Goal: Task Accomplishment & Management: Manage account settings

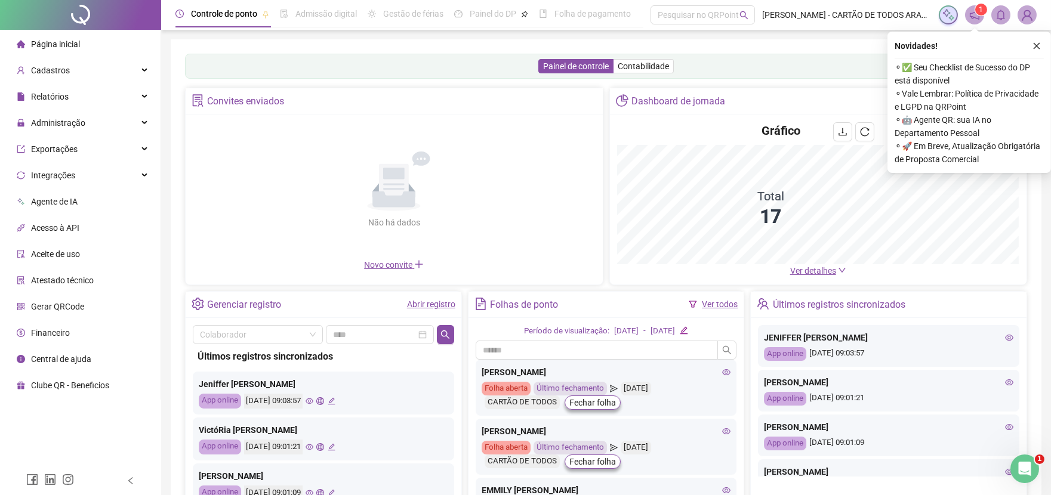
click at [448, 306] on link "Abrir registro" at bounding box center [431, 305] width 48 height 10
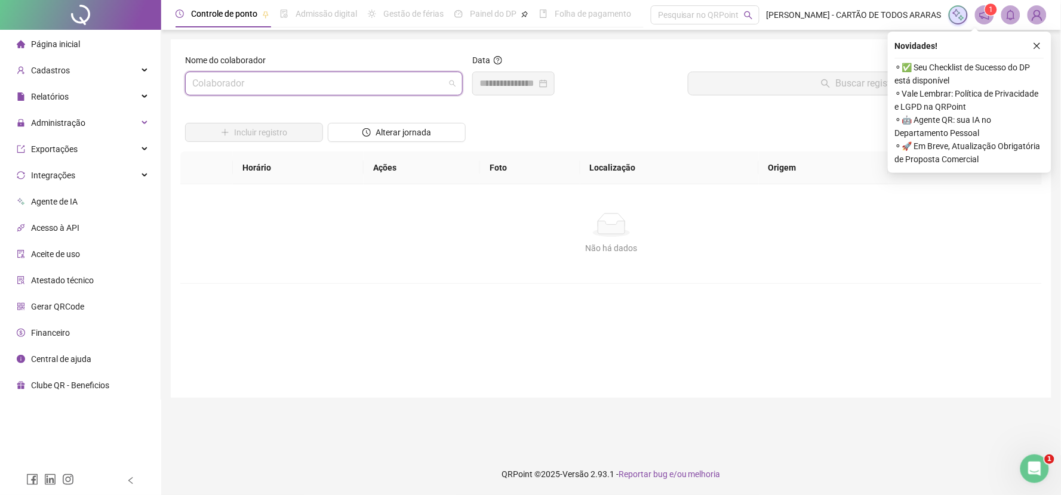
click at [331, 72] on input "search" at bounding box center [318, 83] width 253 height 23
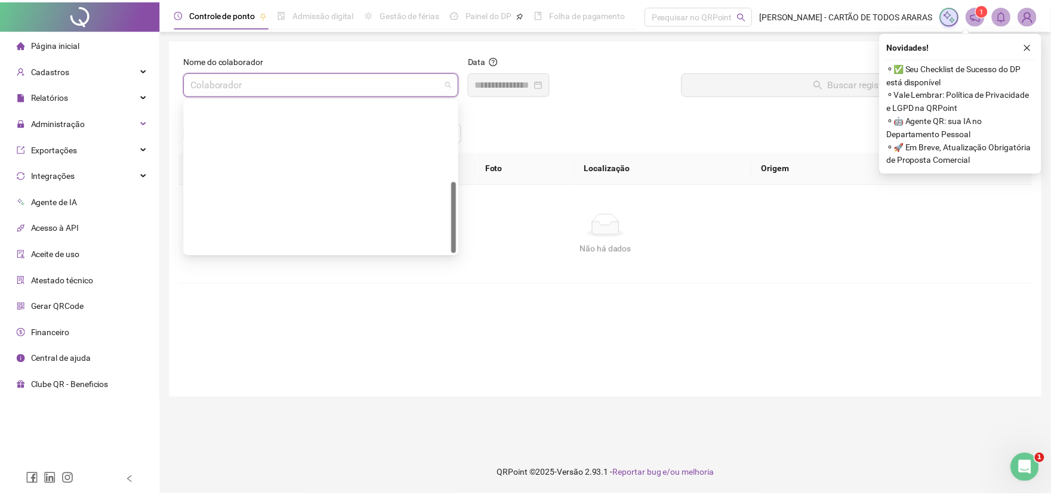
scroll to position [171, 0]
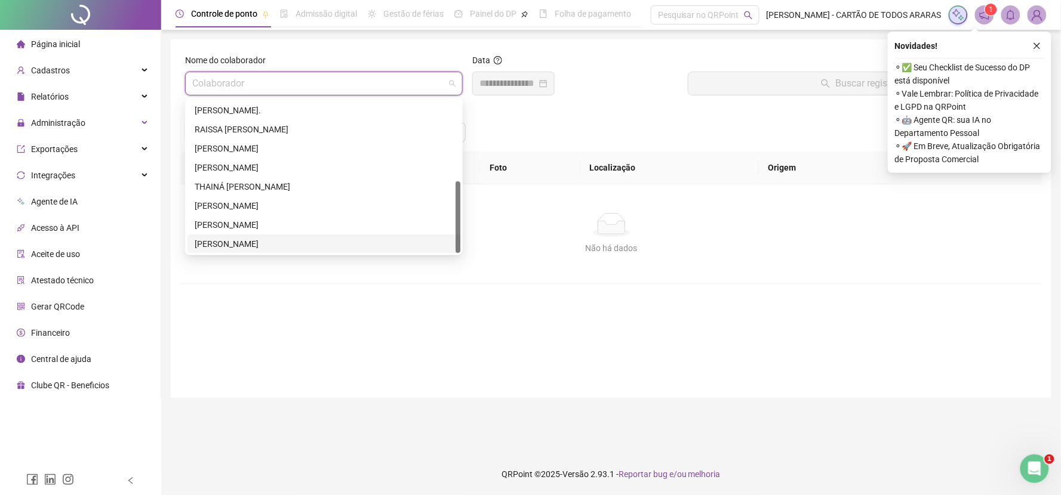
click at [298, 241] on div "[PERSON_NAME]" at bounding box center [324, 244] width 258 height 13
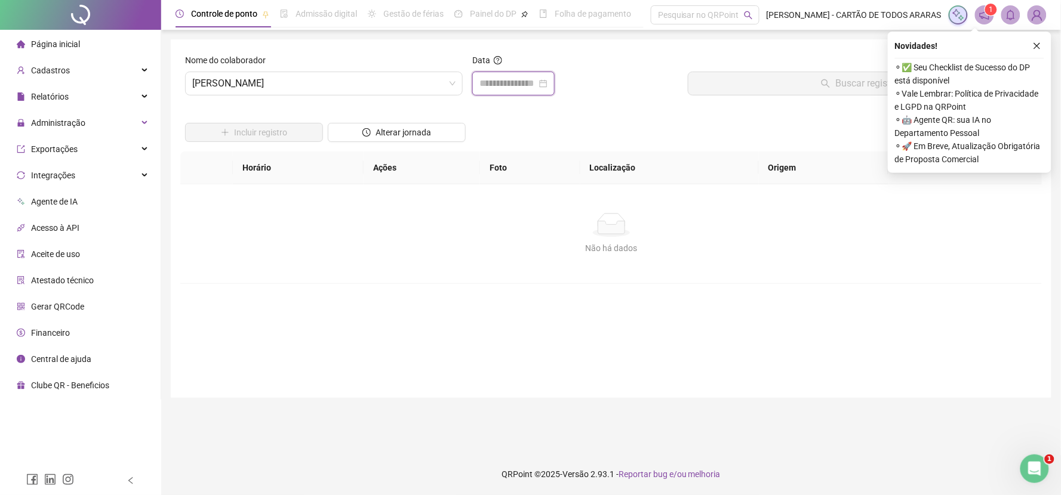
click at [485, 90] on input at bounding box center [507, 83] width 57 height 14
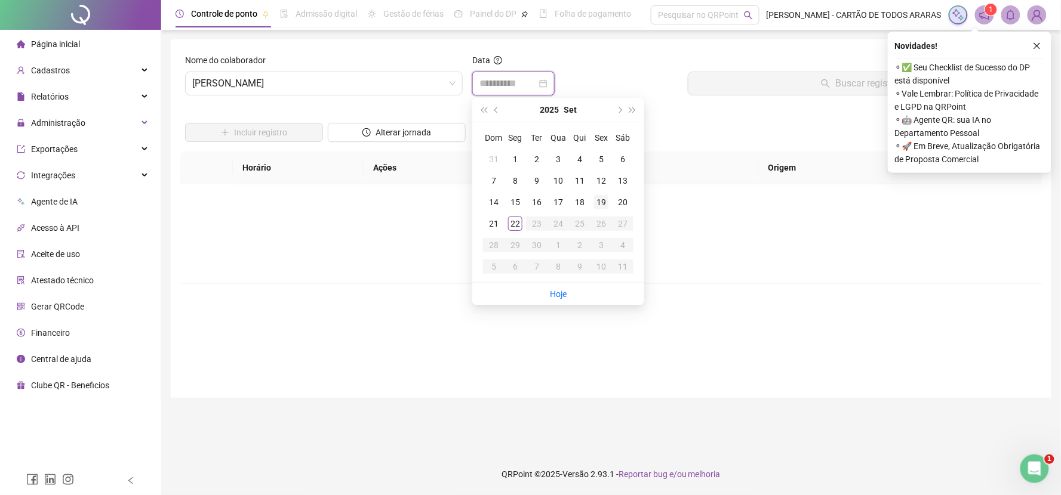
type input "**********"
click at [602, 200] on div "19" at bounding box center [601, 202] width 14 height 14
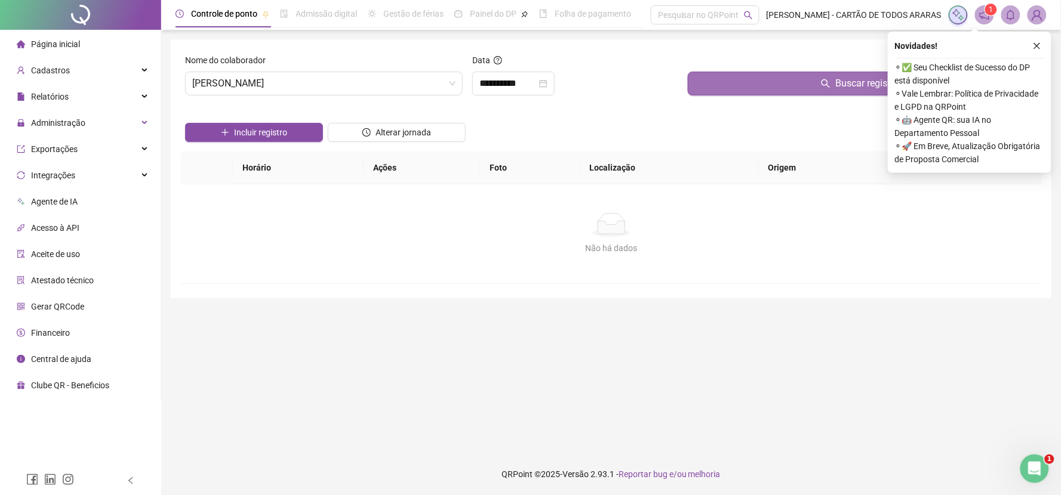
click at [708, 87] on button "Buscar registros" at bounding box center [862, 84] width 349 height 24
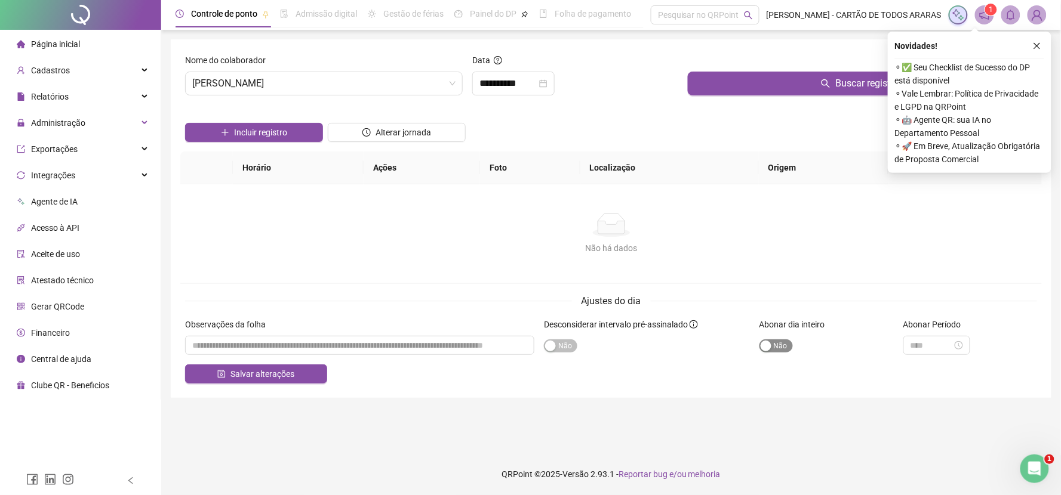
click at [787, 353] on span "Sim Não" at bounding box center [775, 346] width 33 height 13
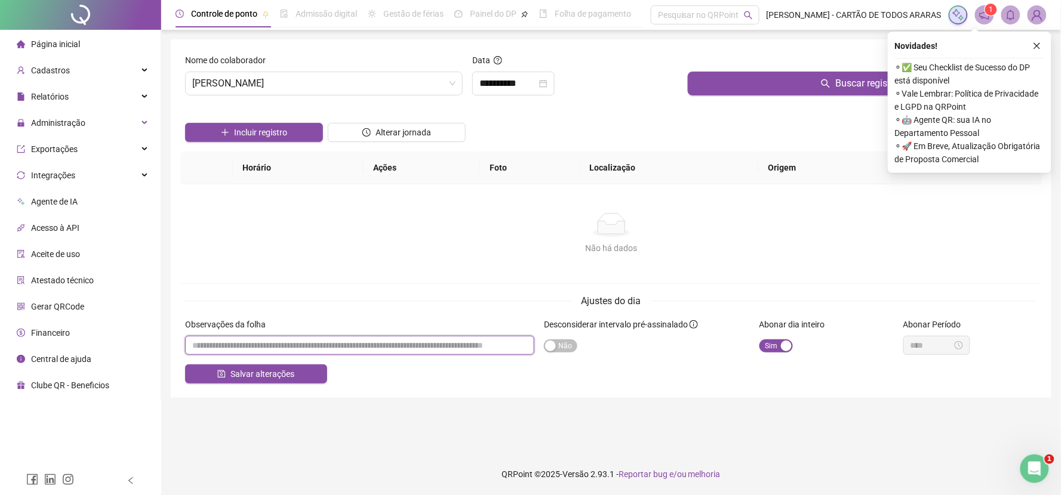
click at [415, 355] on input "textarea" at bounding box center [359, 345] width 349 height 19
type input "**********"
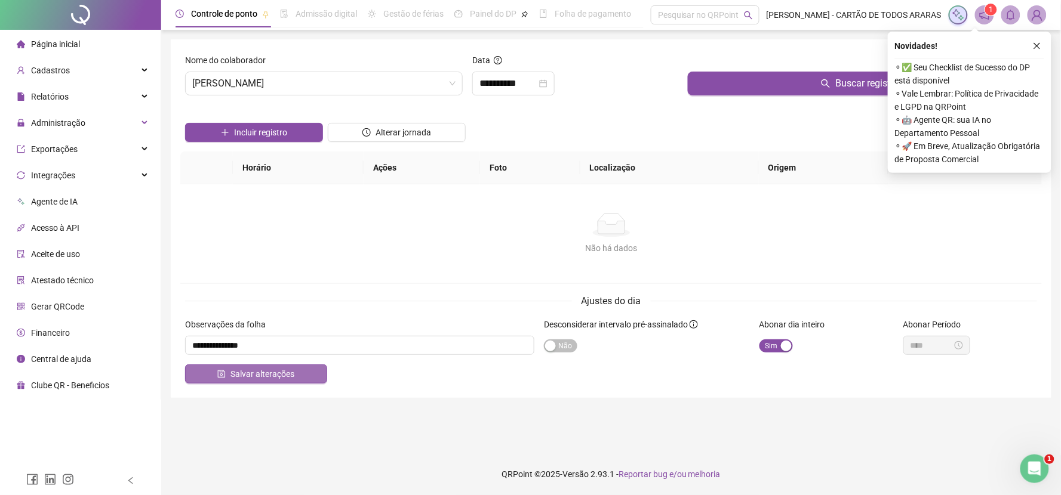
click at [297, 384] on button "Salvar alterações" at bounding box center [256, 374] width 142 height 19
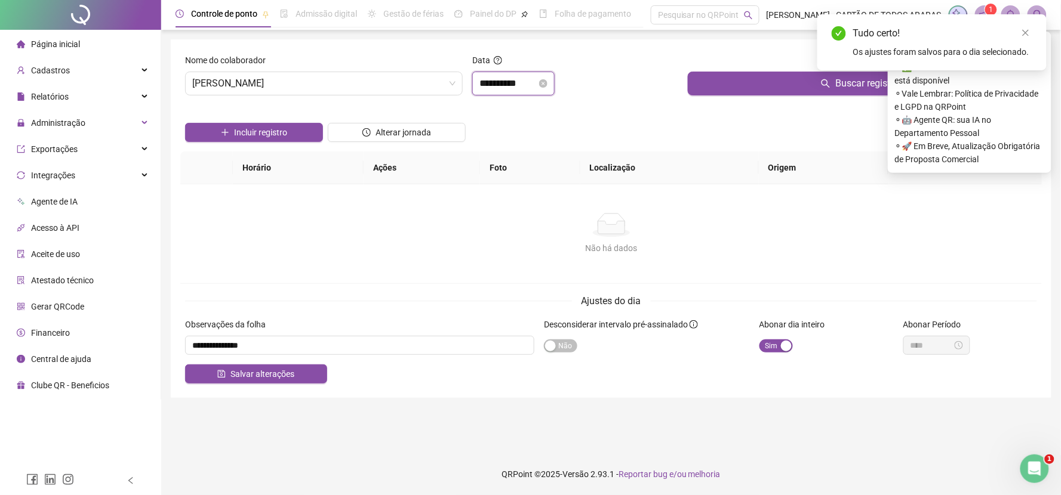
click at [527, 85] on input "**********" at bounding box center [507, 83] width 57 height 14
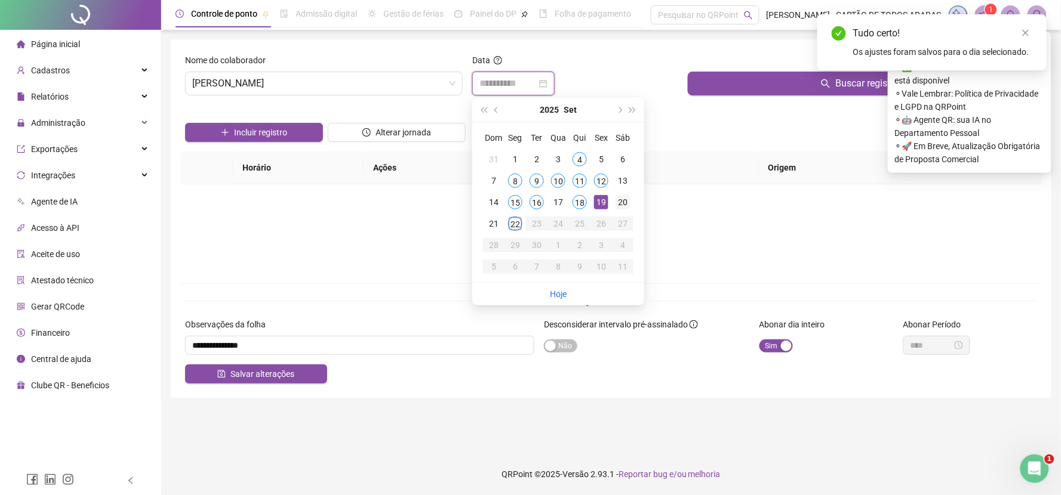
type input "**********"
click at [629, 205] on div "20" at bounding box center [622, 202] width 14 height 14
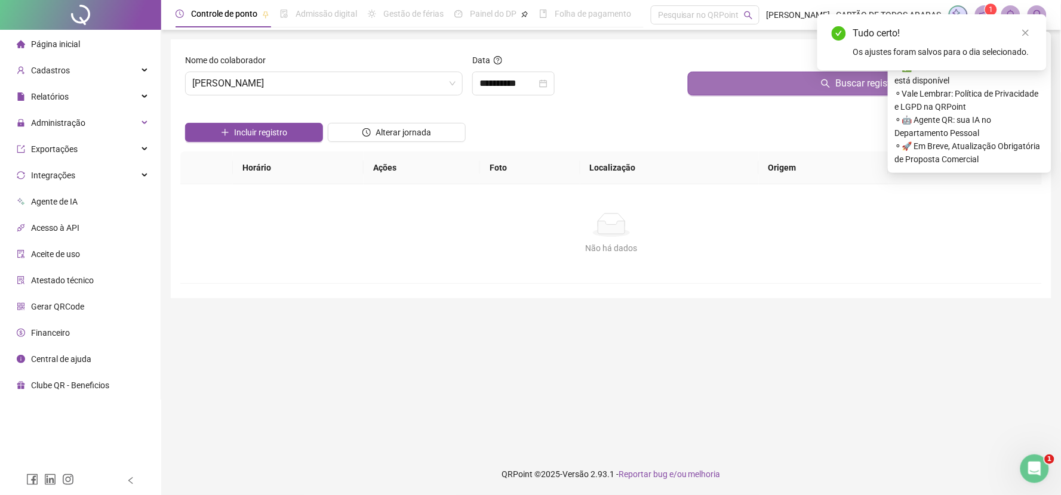
click at [723, 84] on button "Buscar registros" at bounding box center [862, 84] width 349 height 24
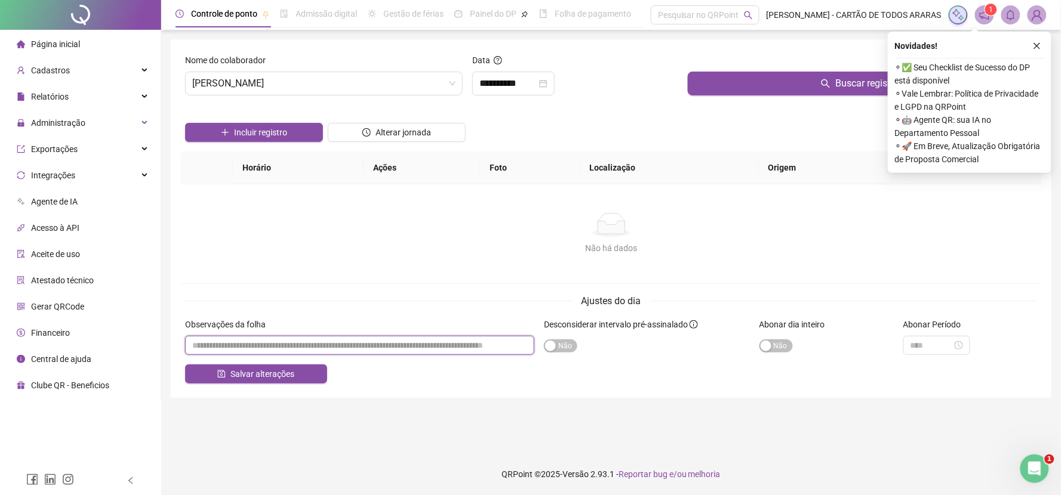
click at [370, 354] on input "textarea" at bounding box center [359, 345] width 349 height 19
type input "**********"
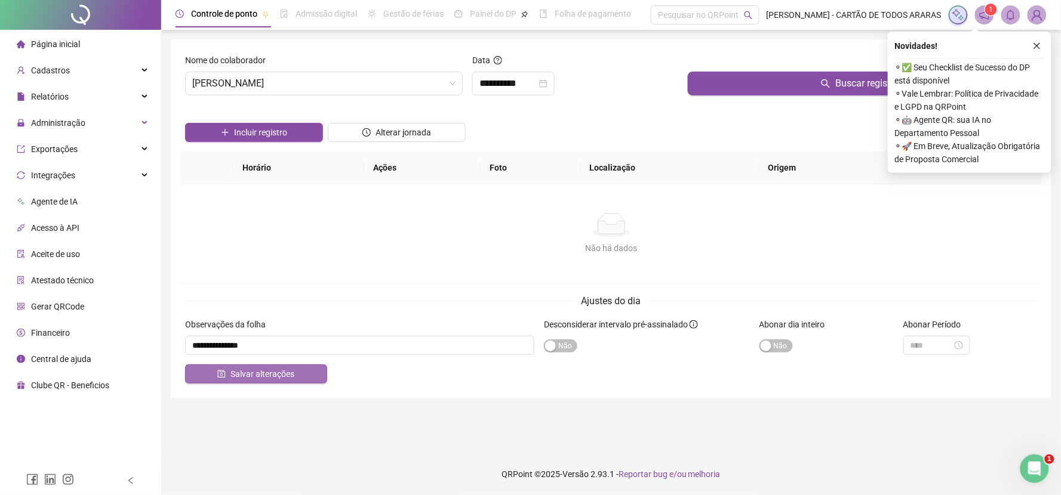
click at [298, 380] on button "Salvar alterações" at bounding box center [256, 374] width 142 height 19
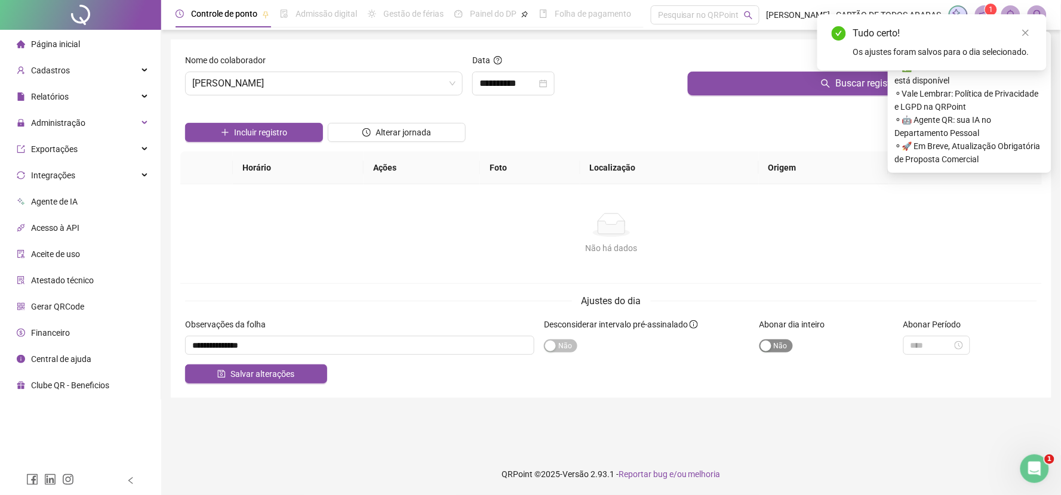
click at [790, 353] on span "Sim Não" at bounding box center [775, 346] width 33 height 13
click at [297, 381] on button "Salvar alterações" at bounding box center [256, 374] width 142 height 19
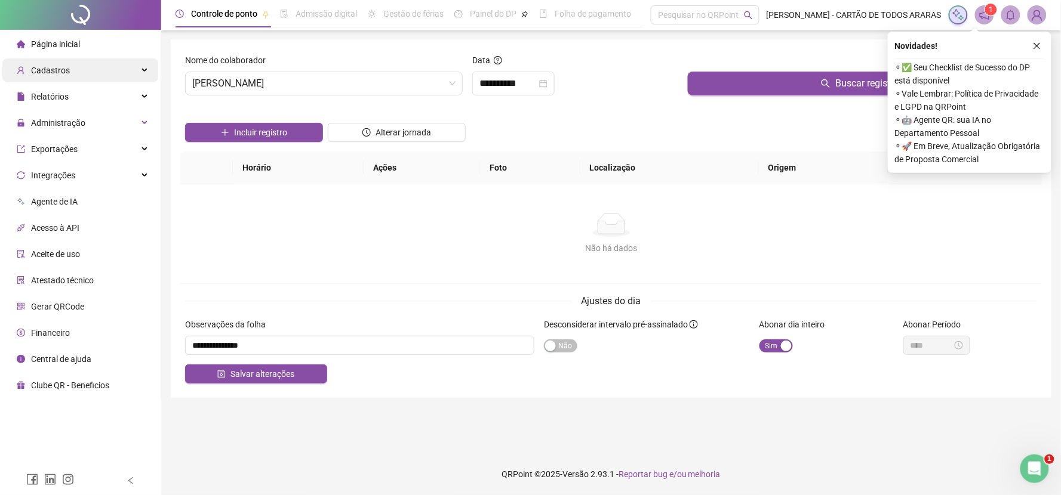
click at [118, 73] on div "Cadastros" at bounding box center [80, 71] width 156 height 24
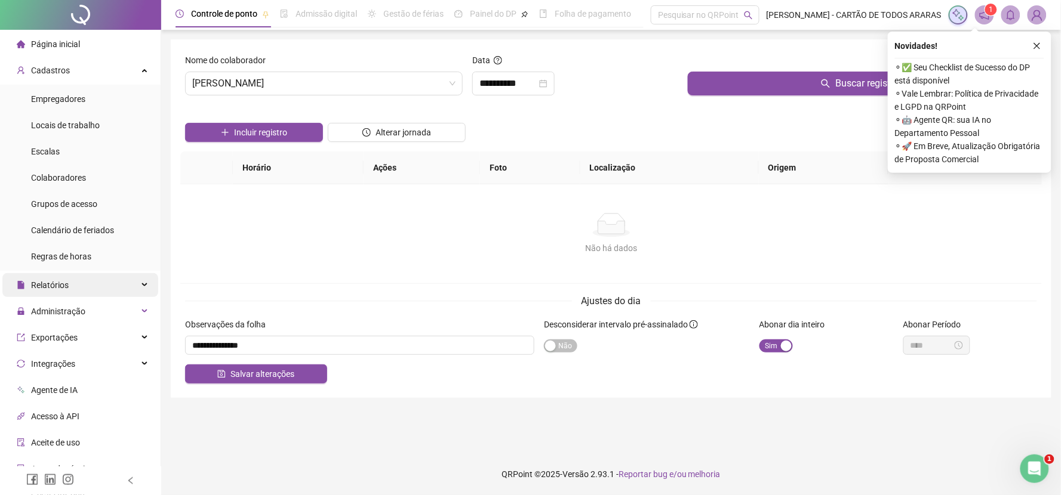
click at [91, 289] on div "Relatórios" at bounding box center [80, 285] width 156 height 24
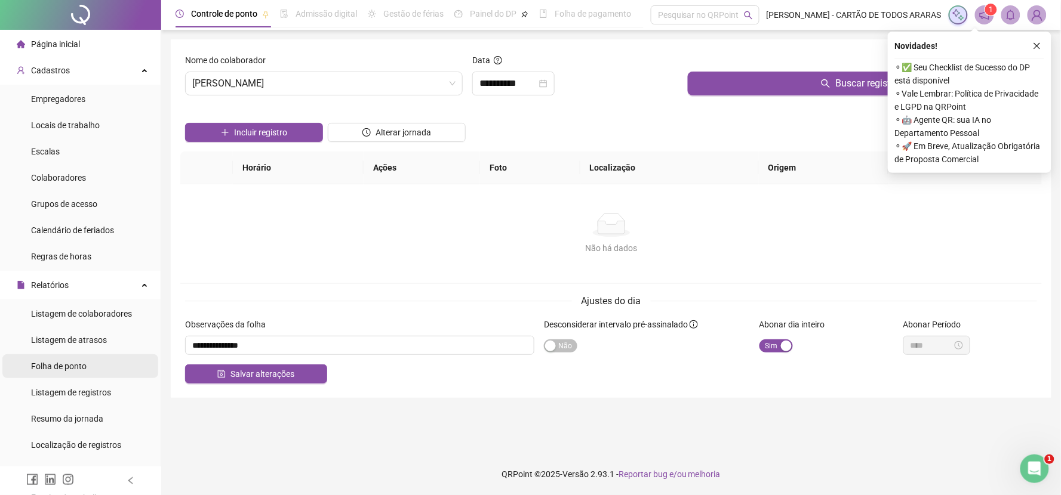
click at [85, 363] on span "Folha de ponto" at bounding box center [59, 367] width 56 height 10
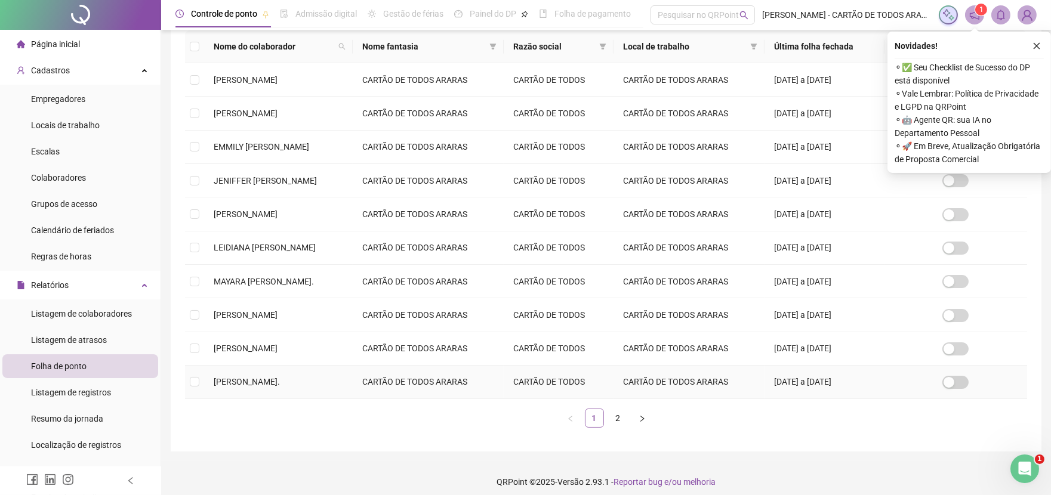
scroll to position [204, 0]
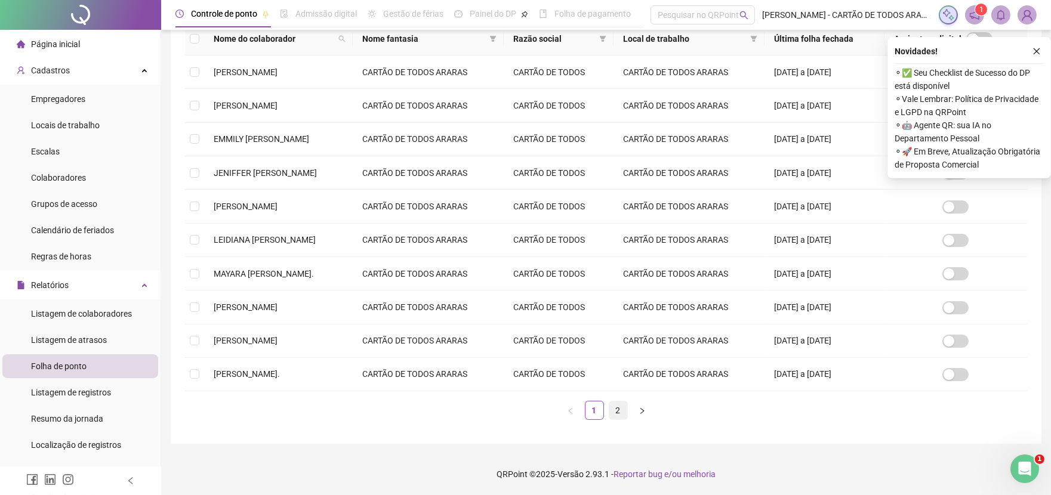
click at [615, 413] on link "2" at bounding box center [618, 411] width 18 height 18
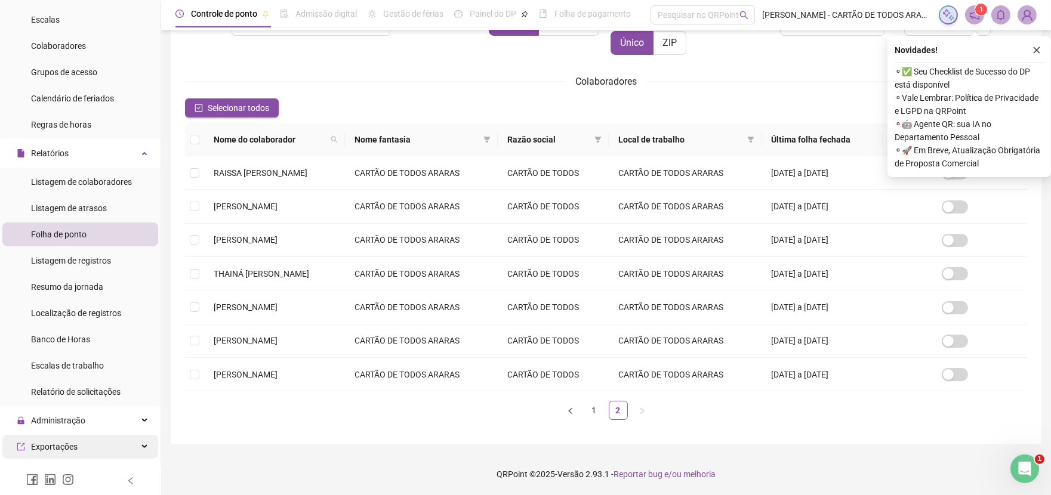
scroll to position [199, 0]
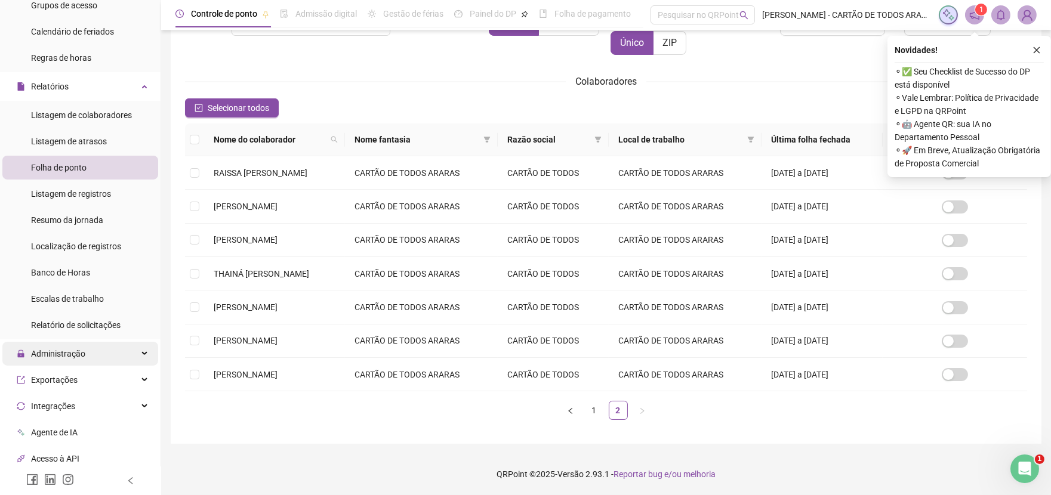
click at [101, 358] on div "Administração" at bounding box center [80, 354] width 156 height 24
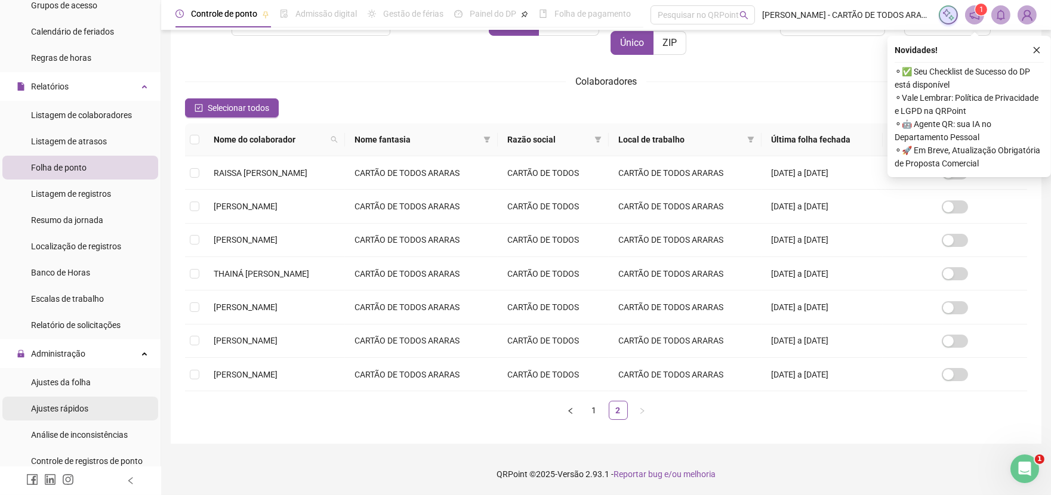
click at [104, 403] on li "Ajustes rápidos" at bounding box center [80, 409] width 156 height 24
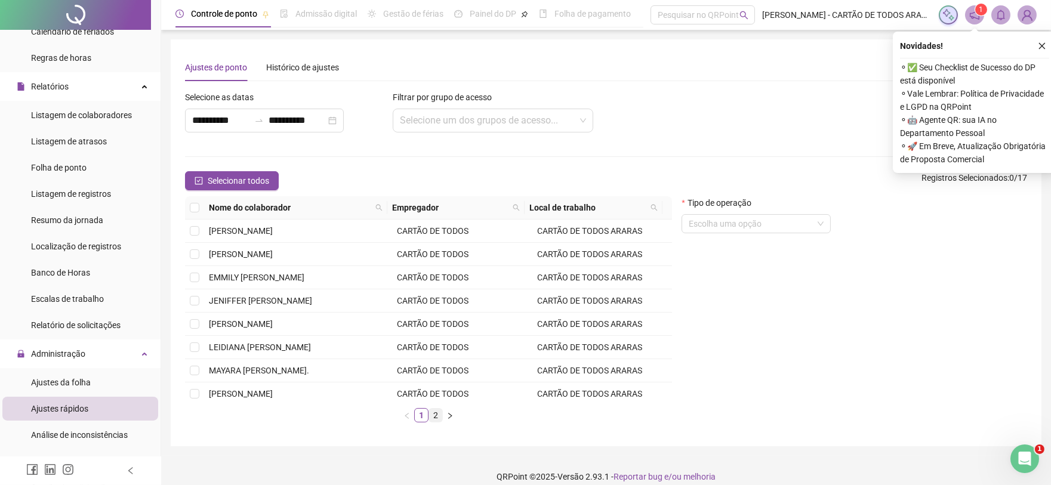
click at [432, 411] on link "2" at bounding box center [435, 415] width 13 height 13
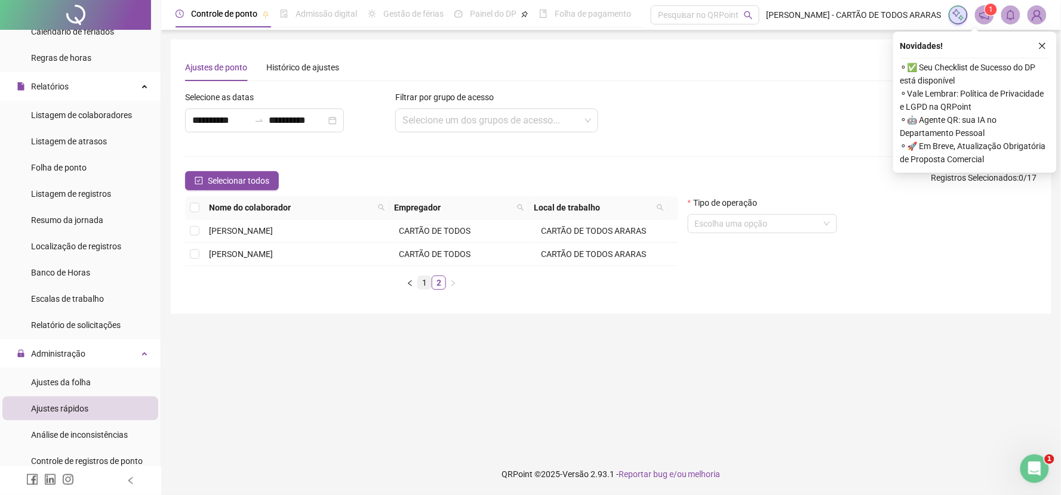
click at [419, 285] on link "1" at bounding box center [424, 282] width 13 height 13
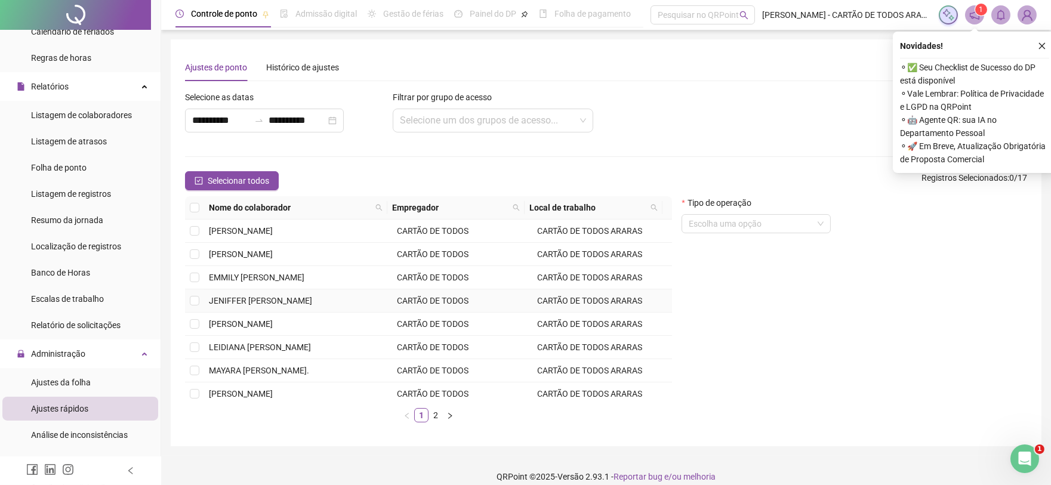
scroll to position [170, 0]
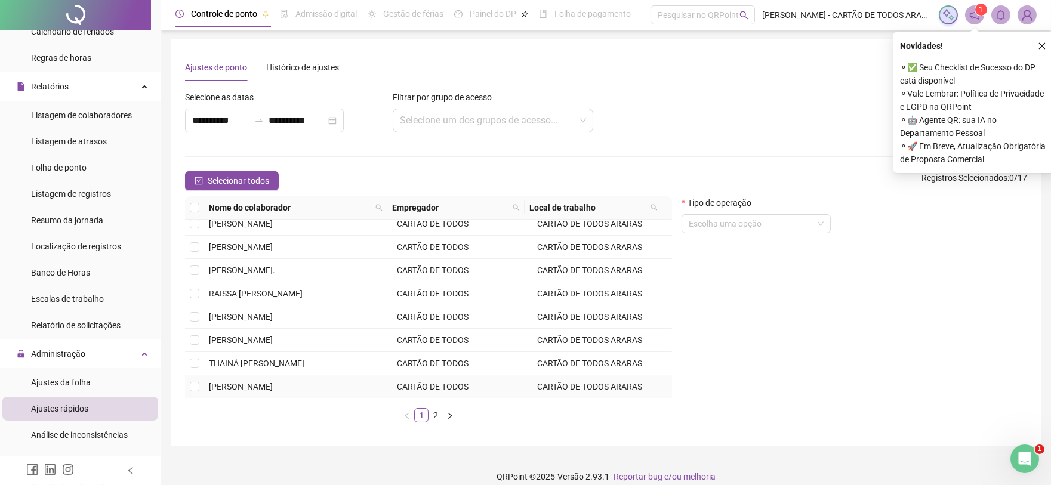
click at [343, 383] on td "[PERSON_NAME]" at bounding box center [298, 386] width 188 height 23
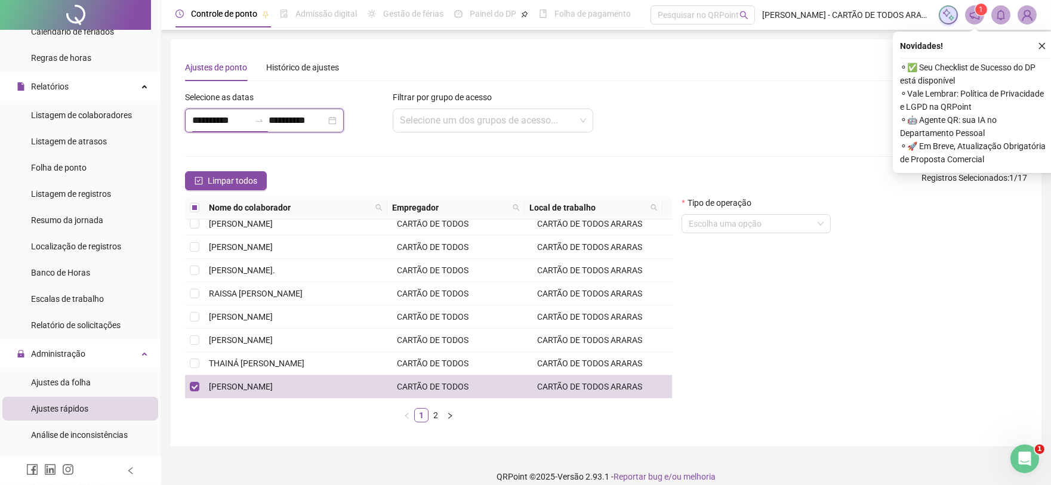
click at [249, 125] on input "**********" at bounding box center [220, 120] width 57 height 14
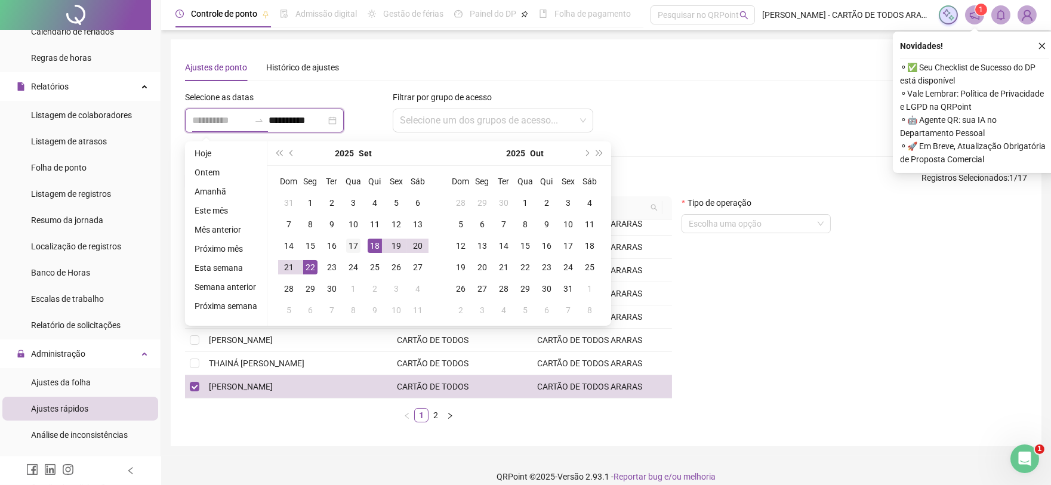
type input "**********"
click at [356, 245] on div "17" at bounding box center [353, 246] width 14 height 14
type input "**********"
click at [396, 266] on div "26" at bounding box center [396, 267] width 14 height 14
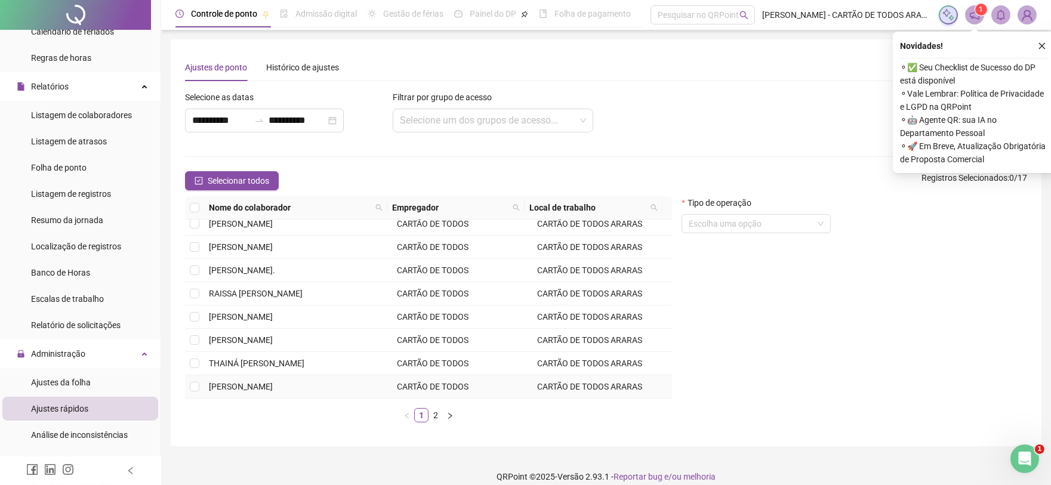
click at [309, 381] on td "[PERSON_NAME]" at bounding box center [298, 386] width 188 height 23
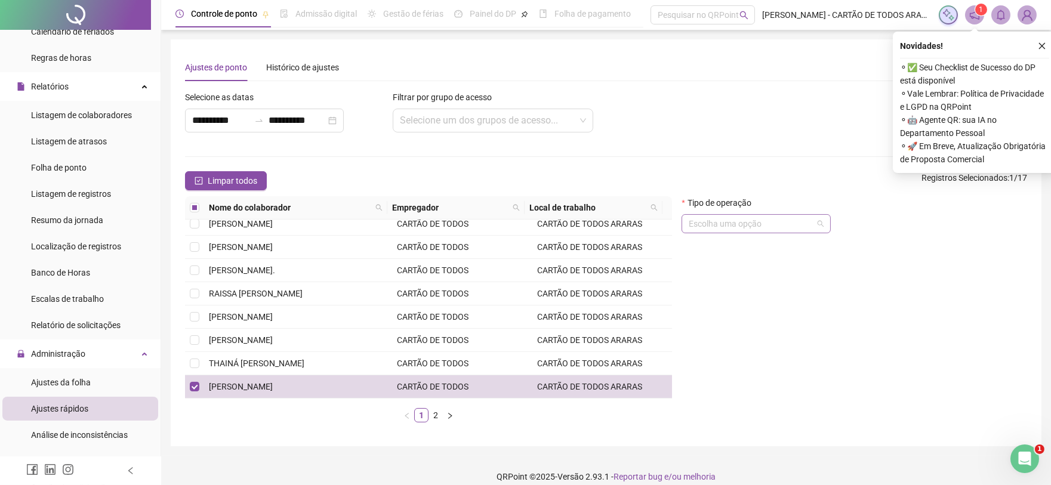
click at [757, 217] on input "search" at bounding box center [751, 224] width 124 height 18
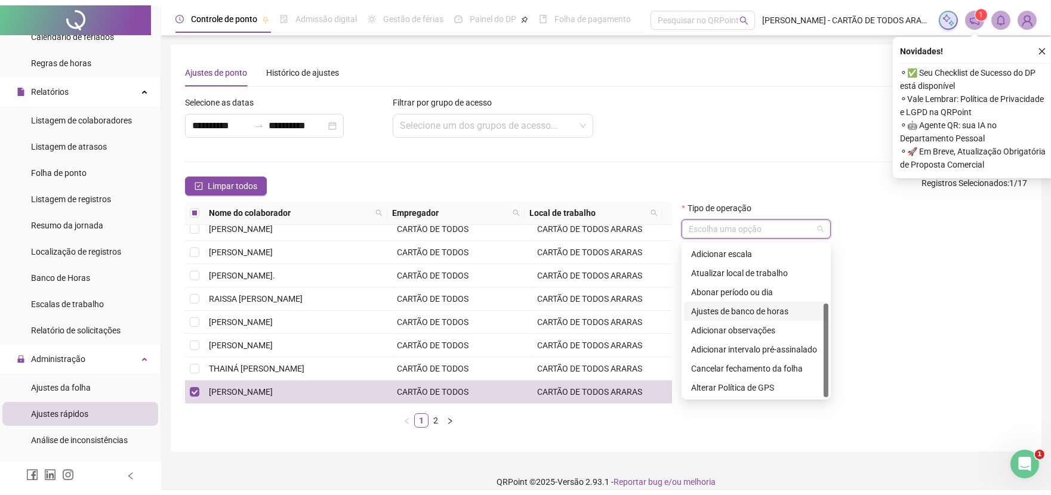
scroll to position [0, 0]
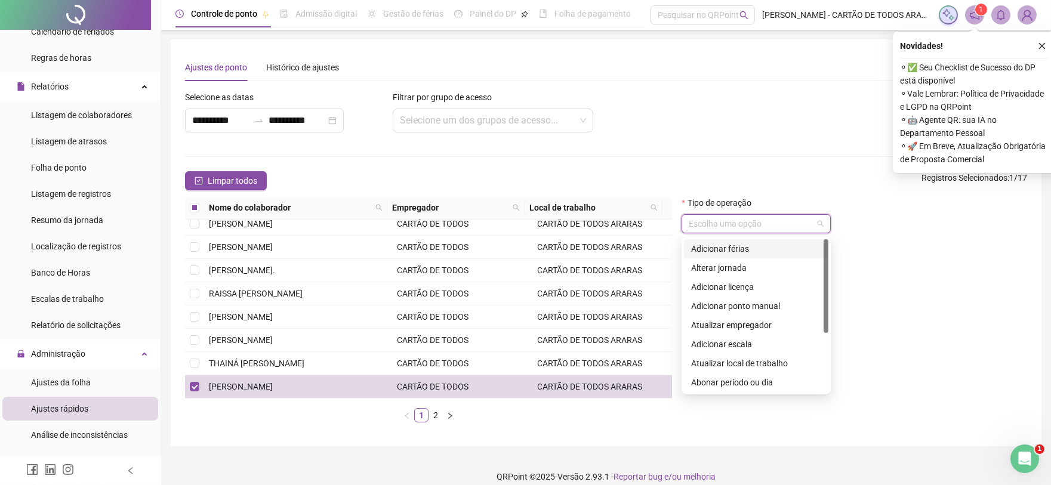
click at [718, 247] on div "Adicionar férias" at bounding box center [756, 248] width 130 height 13
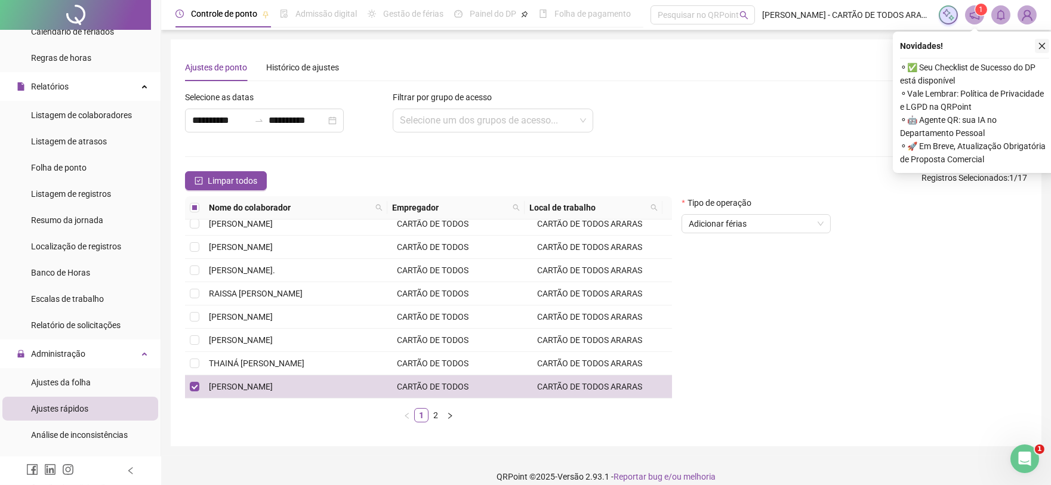
click at [1036, 42] on button "button" at bounding box center [1042, 46] width 14 height 14
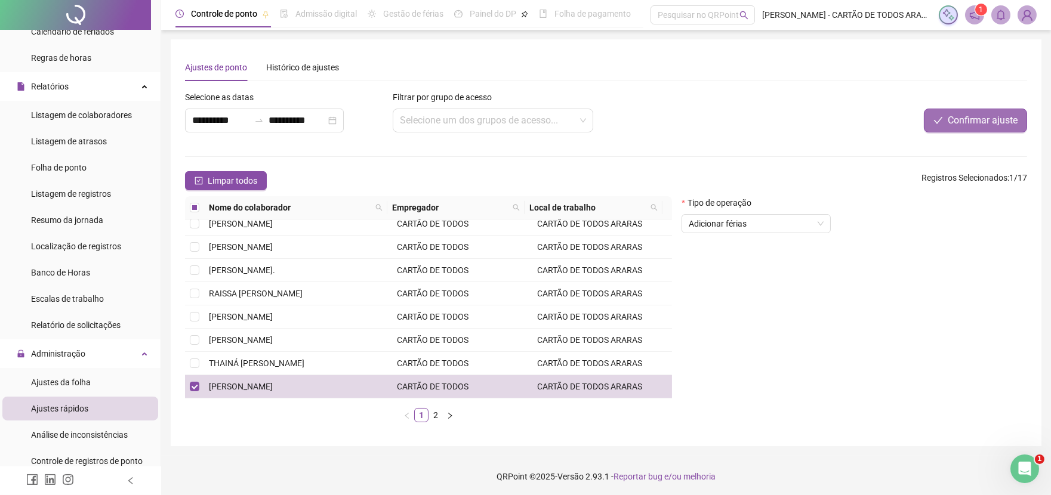
click at [975, 121] on span "Confirmar ajuste" at bounding box center [983, 120] width 70 height 14
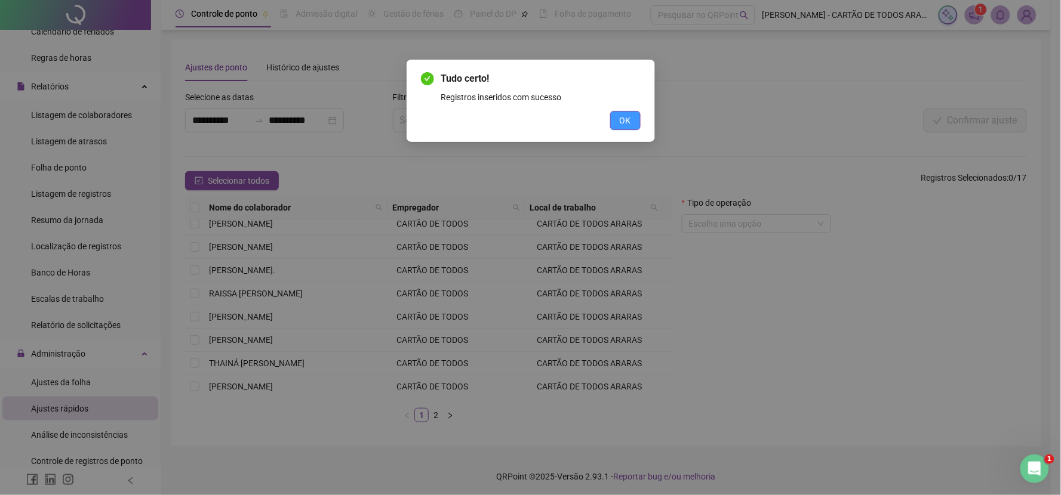
click at [631, 120] on button "OK" at bounding box center [625, 120] width 30 height 19
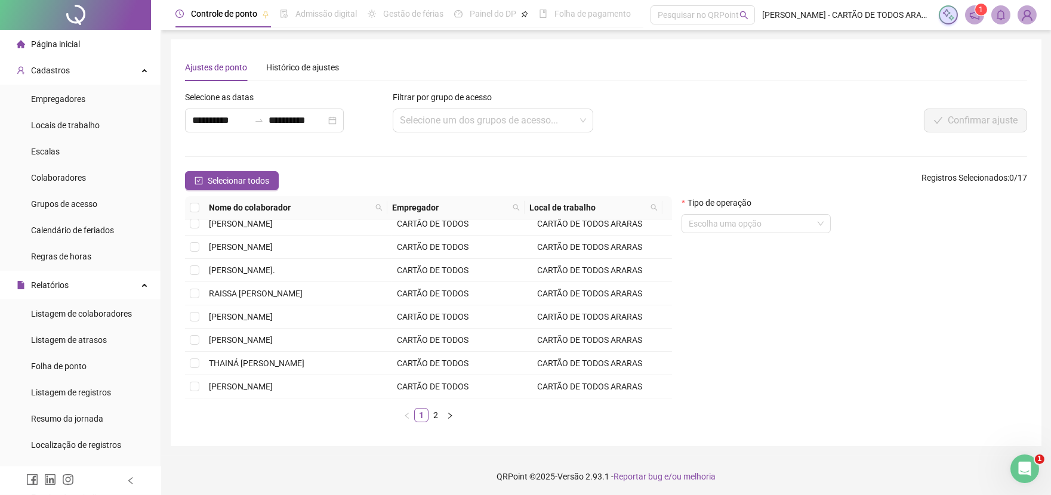
click at [79, 41] on li "Página inicial" at bounding box center [80, 44] width 156 height 24
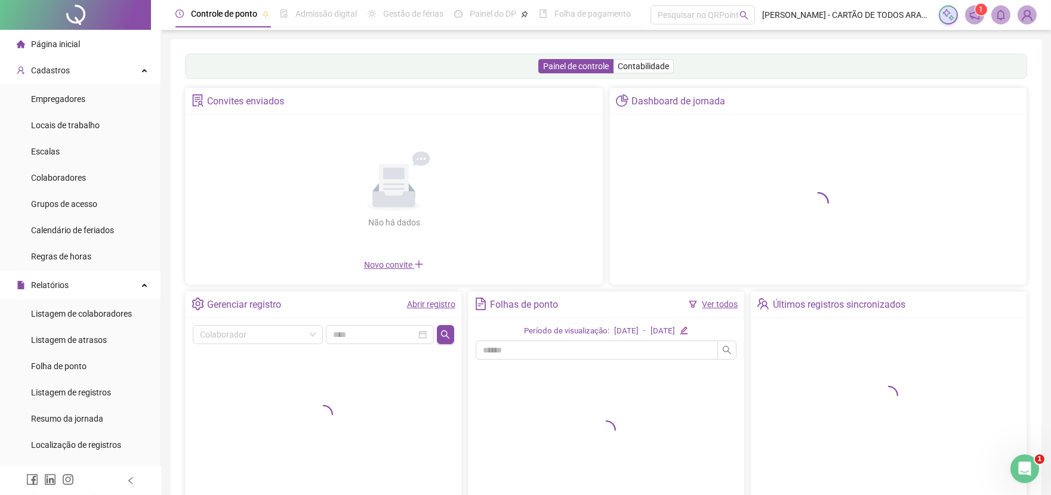
click at [420, 306] on link "Abrir registro" at bounding box center [431, 305] width 48 height 10
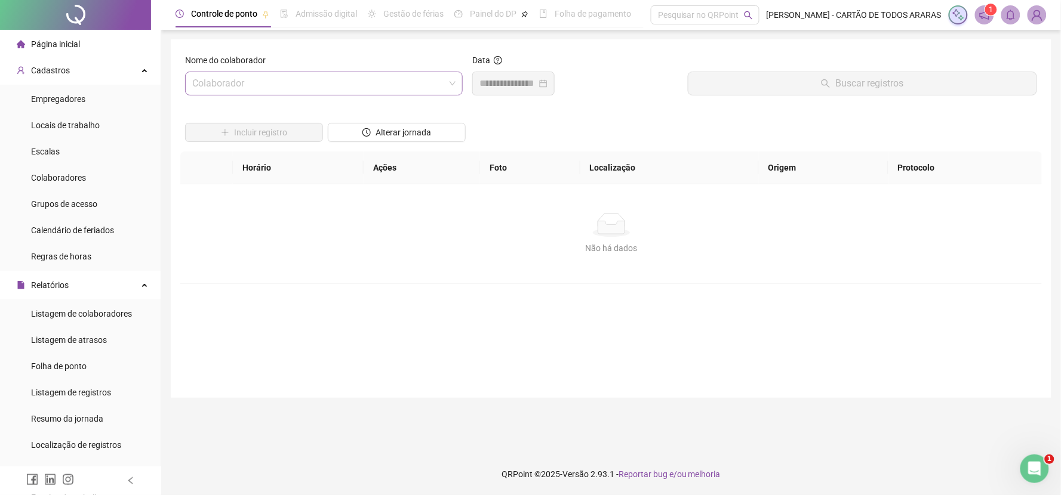
click at [329, 84] on input "search" at bounding box center [318, 83] width 253 height 23
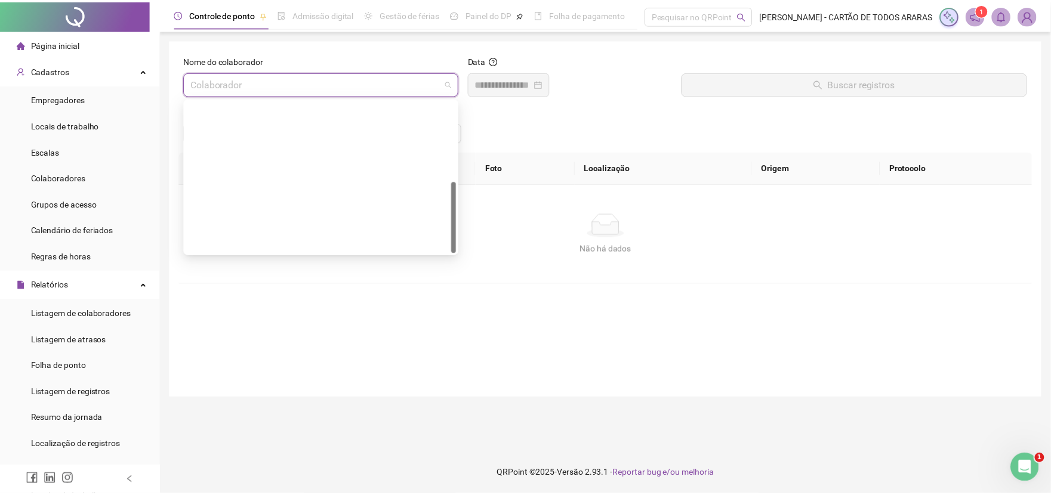
scroll to position [171, 0]
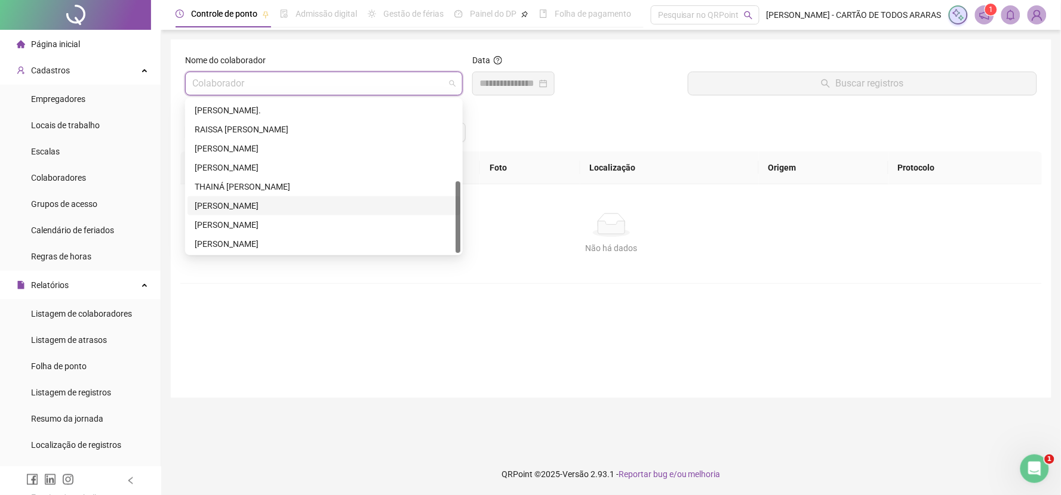
click at [290, 207] on div "[PERSON_NAME]" at bounding box center [324, 205] width 258 height 13
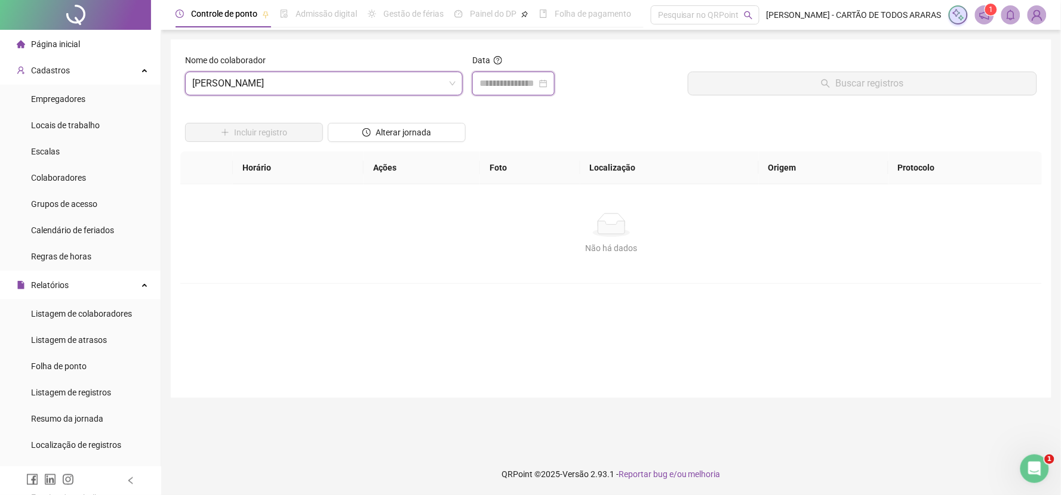
click at [494, 88] on input at bounding box center [507, 83] width 57 height 14
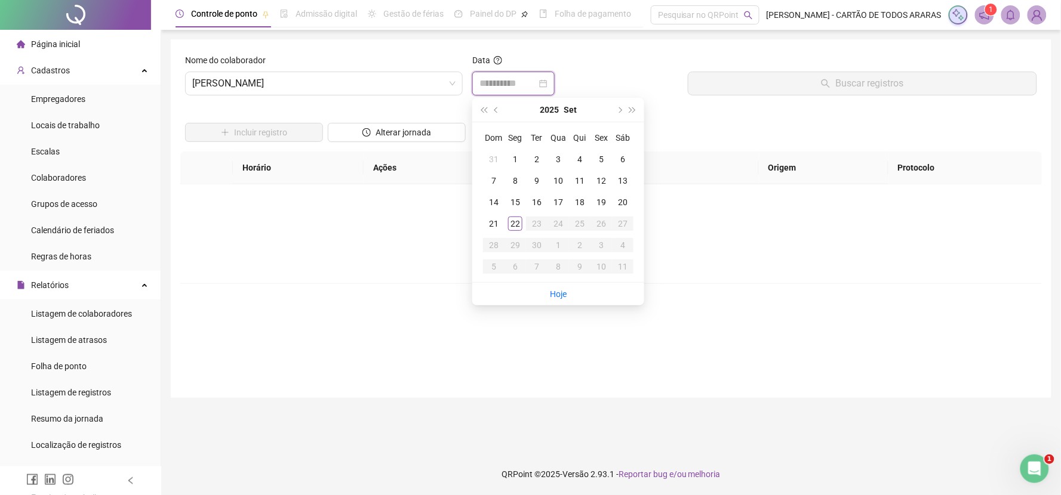
type input "**********"
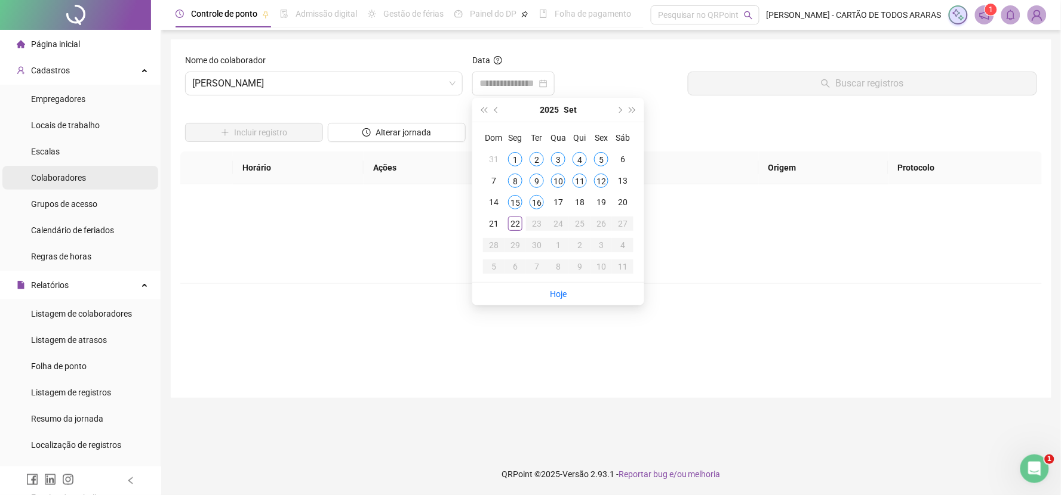
click at [79, 178] on span "Colaboradores" at bounding box center [58, 178] width 55 height 10
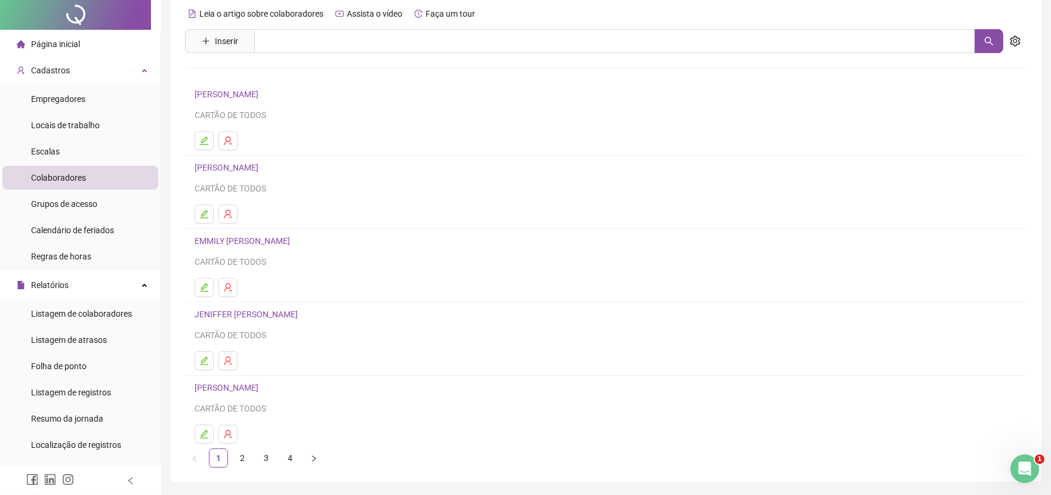
scroll to position [82, 0]
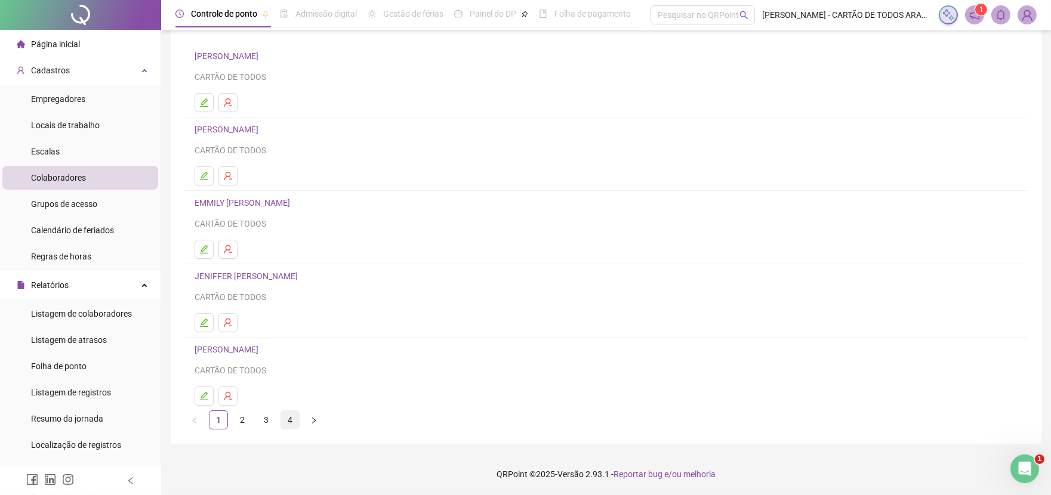
click at [293, 425] on link "4" at bounding box center [290, 420] width 18 height 18
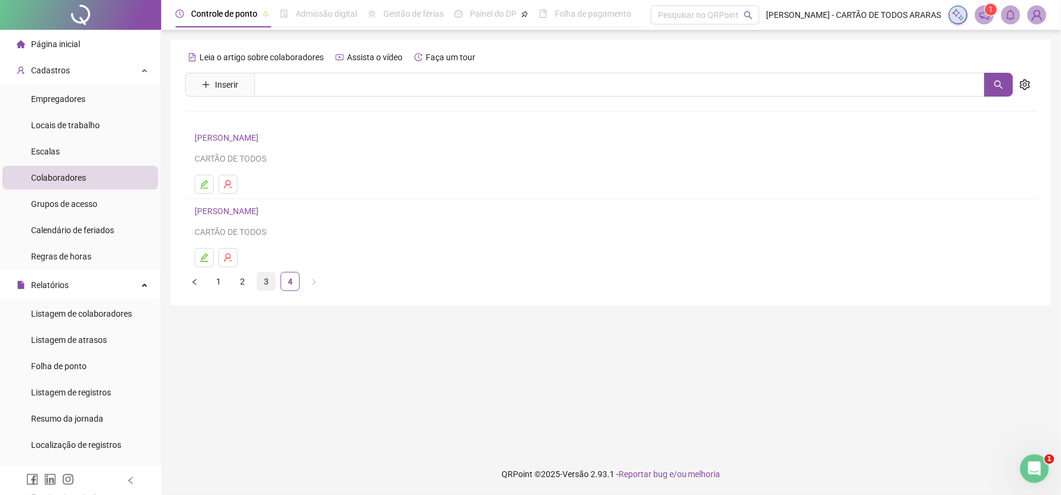
click at [272, 284] on link "3" at bounding box center [266, 282] width 18 height 18
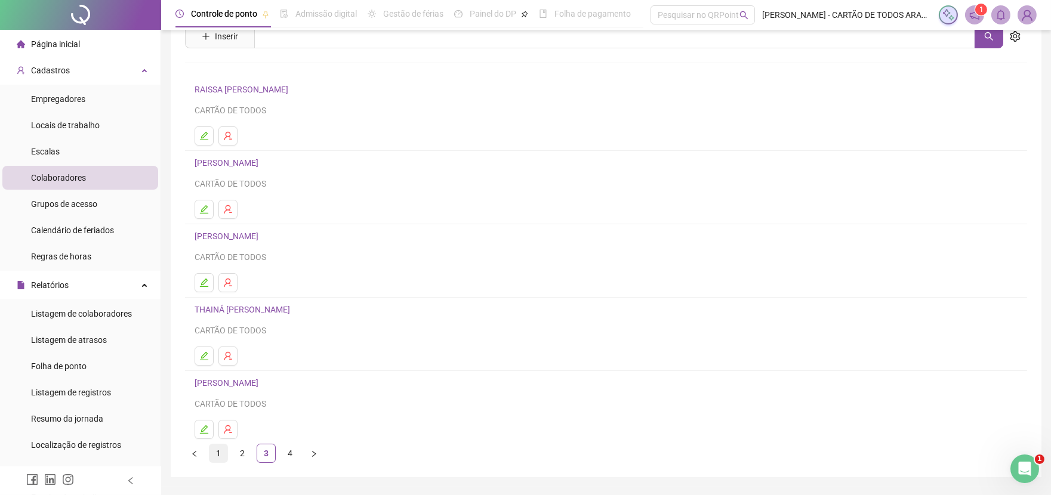
scroll to position [82, 0]
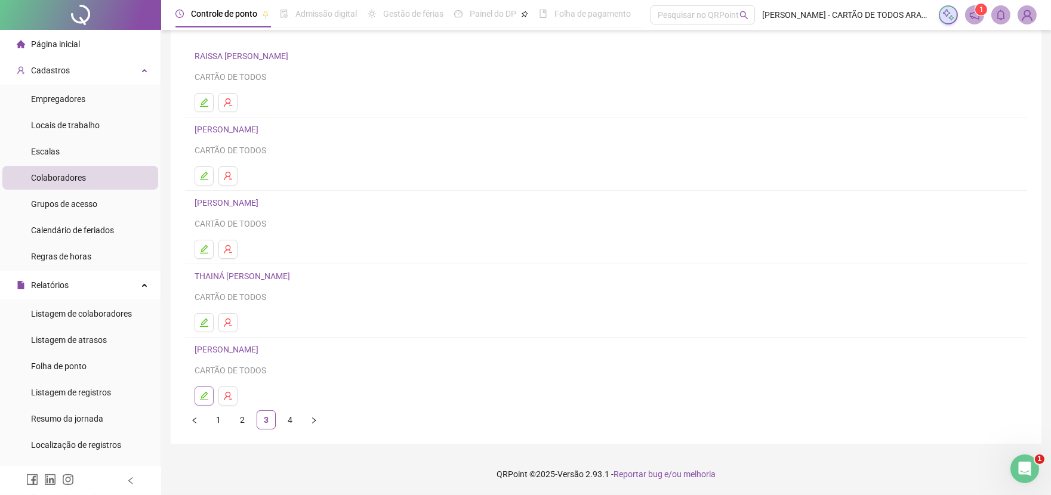
click at [201, 399] on icon "edit" at bounding box center [204, 397] width 10 height 10
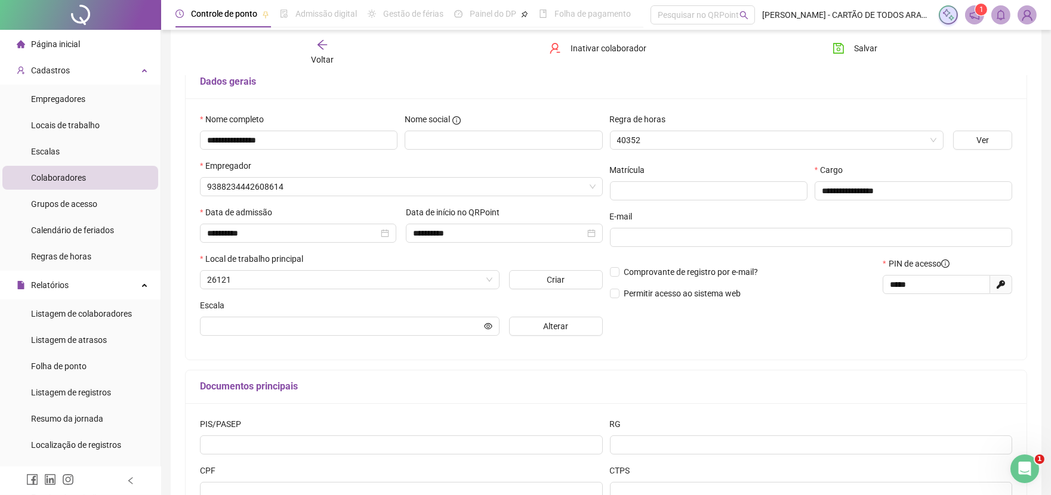
scroll to position [6, 0]
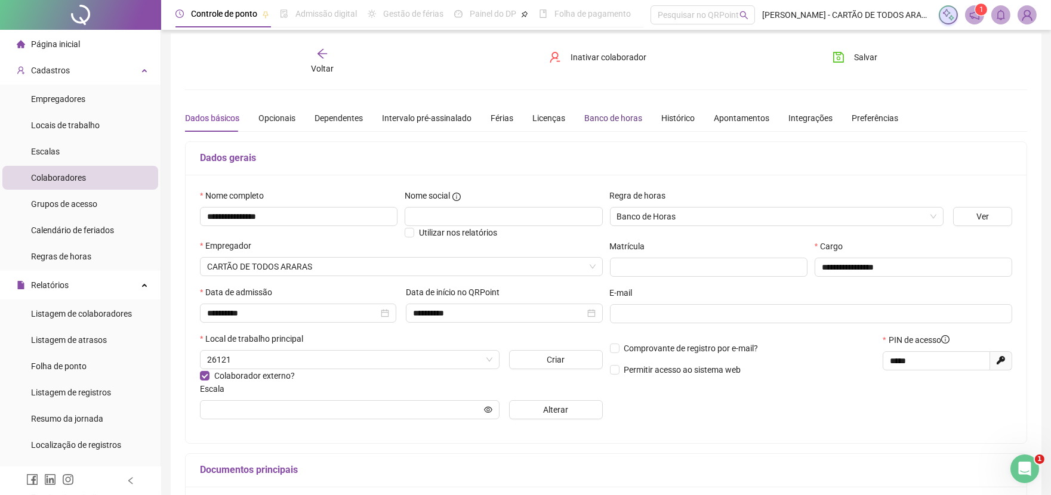
click at [615, 119] on div "Banco de horas" at bounding box center [613, 118] width 58 height 13
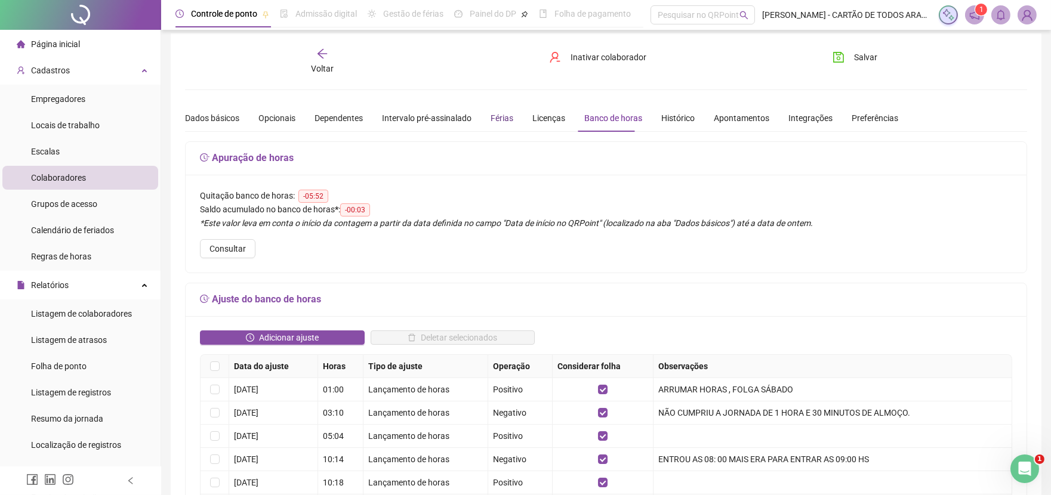
click at [497, 118] on div "Férias" at bounding box center [502, 118] width 23 height 13
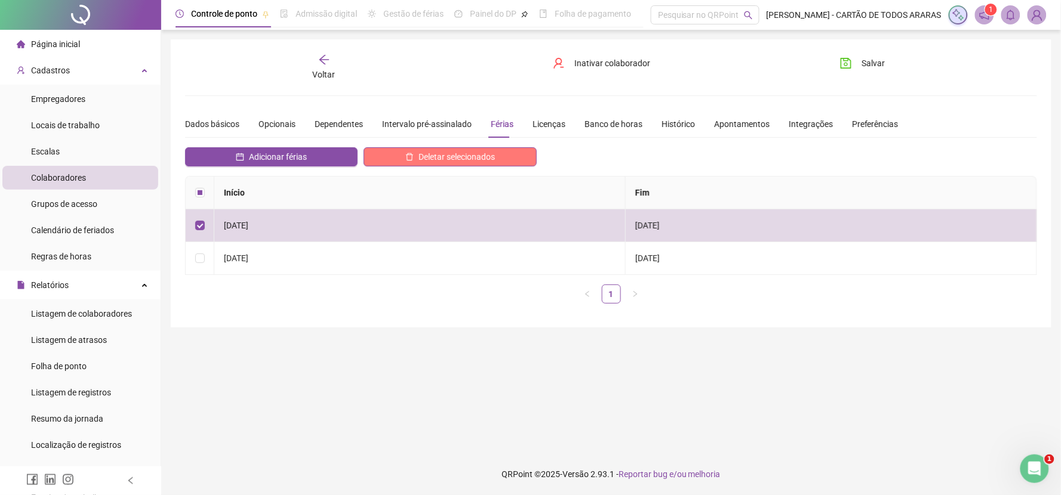
click at [404, 153] on button "Deletar selecionados" at bounding box center [450, 156] width 173 height 19
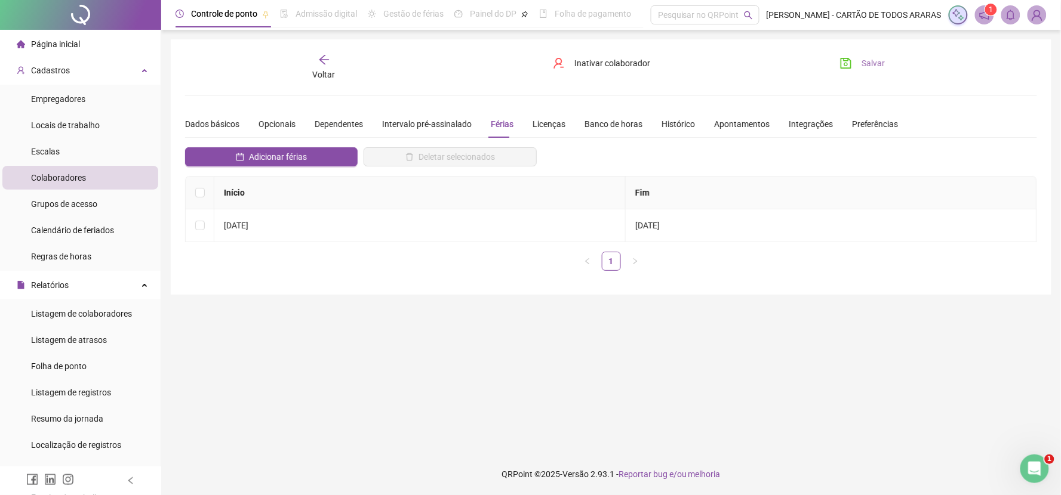
click at [873, 61] on span "Salvar" at bounding box center [872, 63] width 23 height 13
click at [228, 119] on div "Dados básicos" at bounding box center [212, 124] width 54 height 13
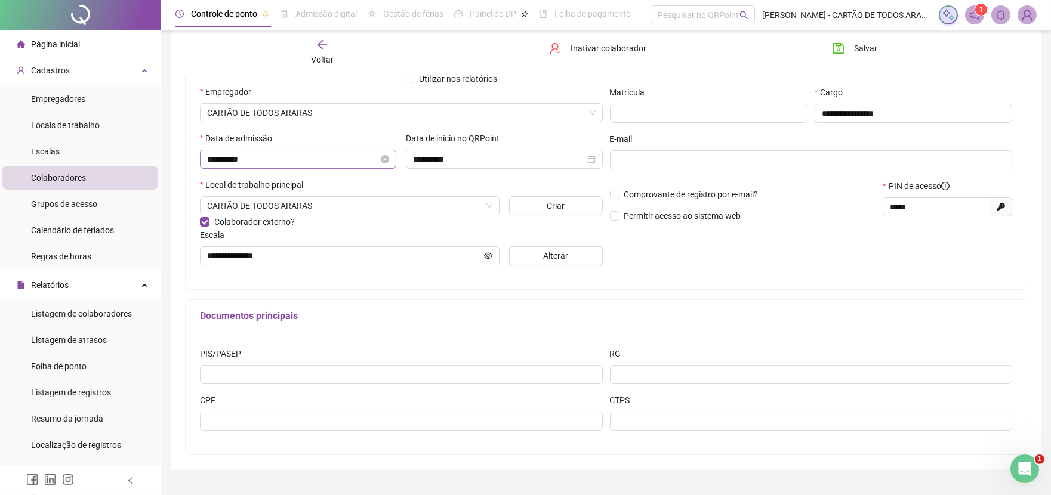
scroll to position [188, 0]
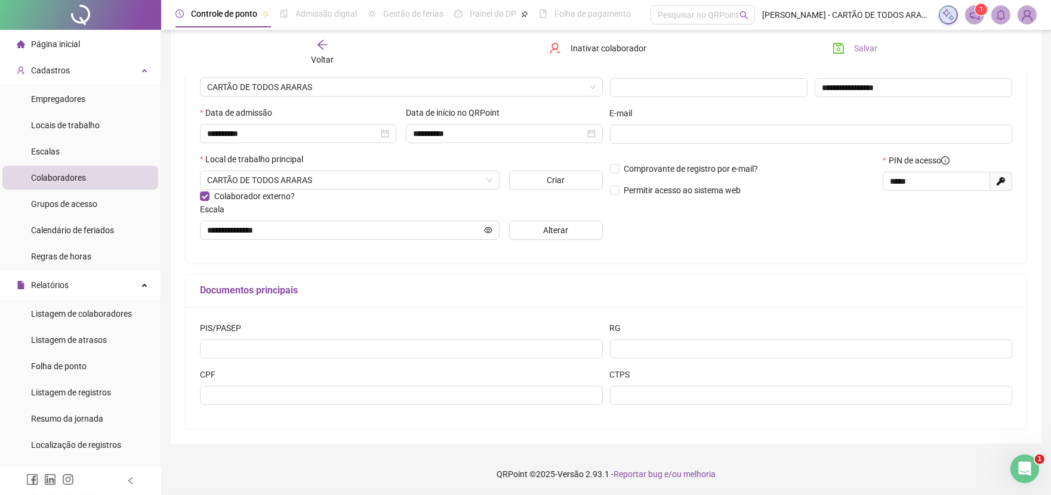
click at [861, 46] on span "Salvar" at bounding box center [865, 48] width 23 height 13
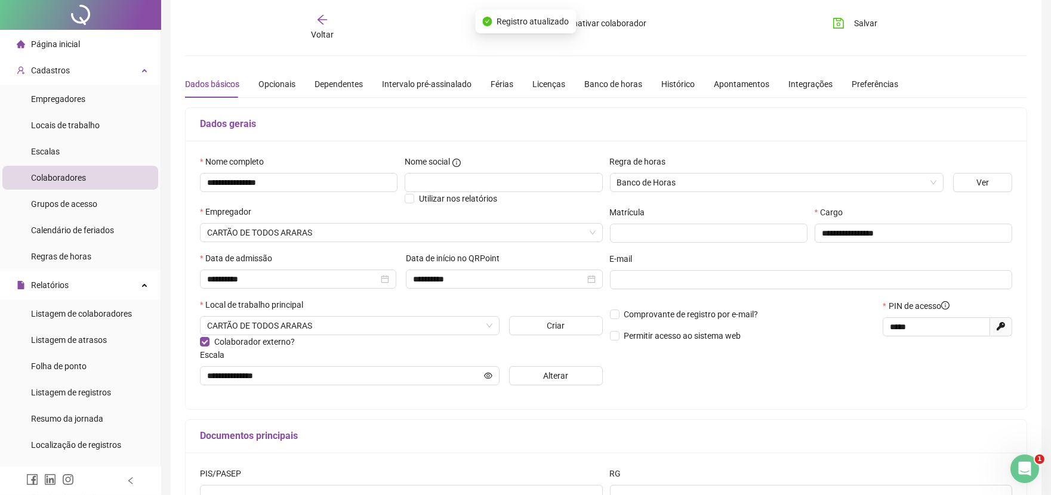
scroll to position [0, 0]
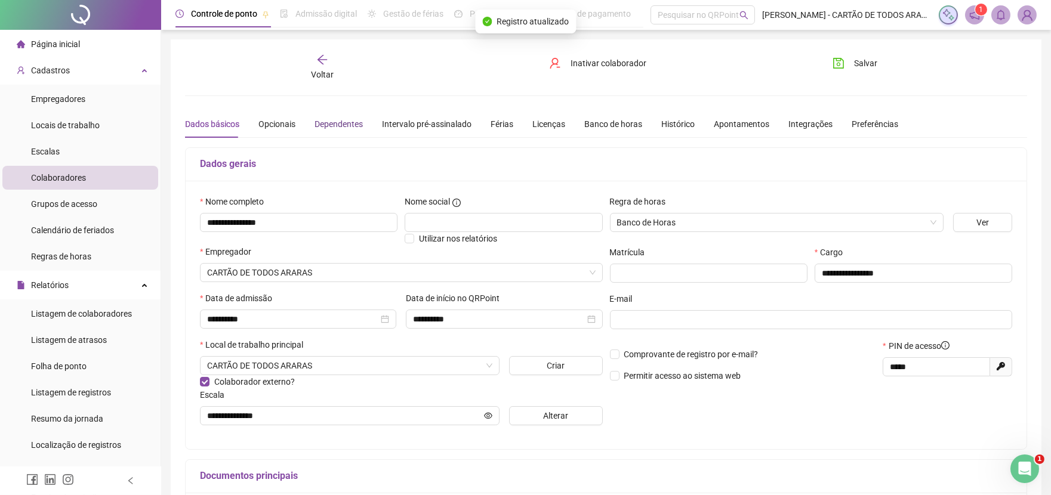
click at [347, 122] on div "Dependentes" at bounding box center [339, 124] width 48 height 13
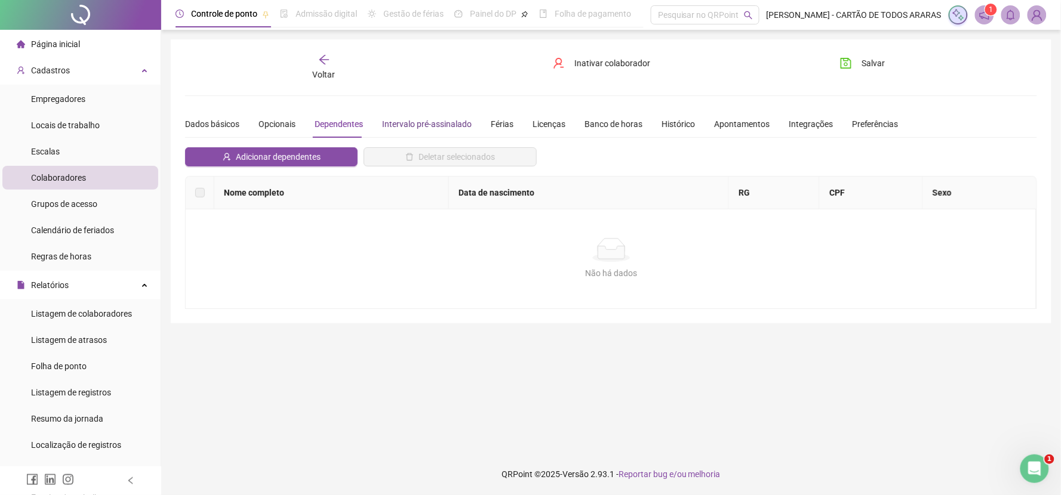
click at [417, 126] on div "Intervalo pré-assinalado" at bounding box center [427, 124] width 90 height 13
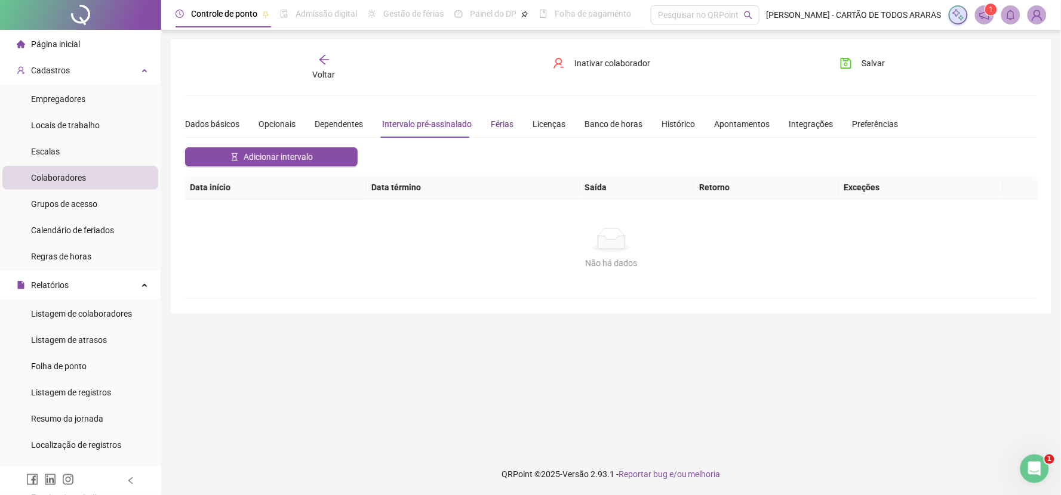
click at [504, 125] on div "Férias" at bounding box center [502, 124] width 23 height 13
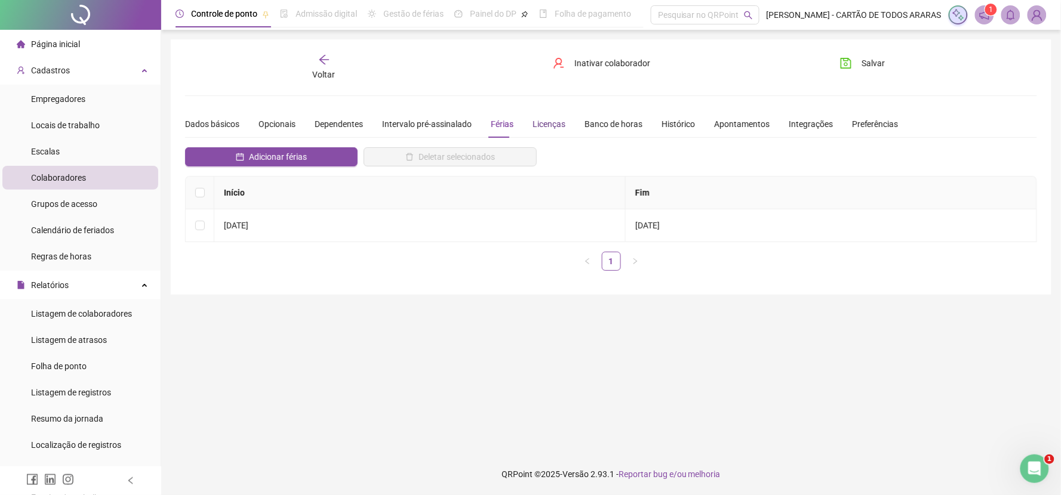
click at [547, 125] on div "Licenças" at bounding box center [548, 124] width 33 height 13
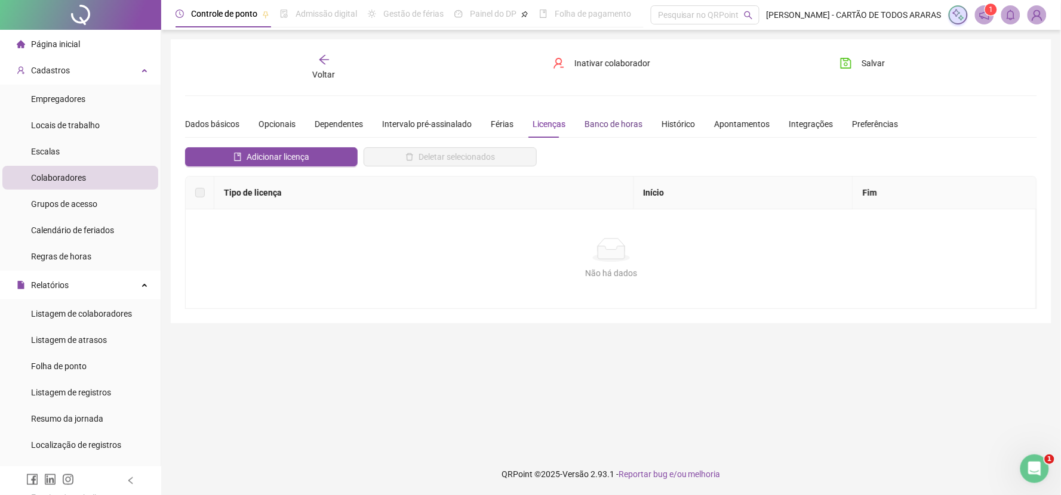
click at [591, 124] on div "Banco de horas" at bounding box center [613, 124] width 58 height 13
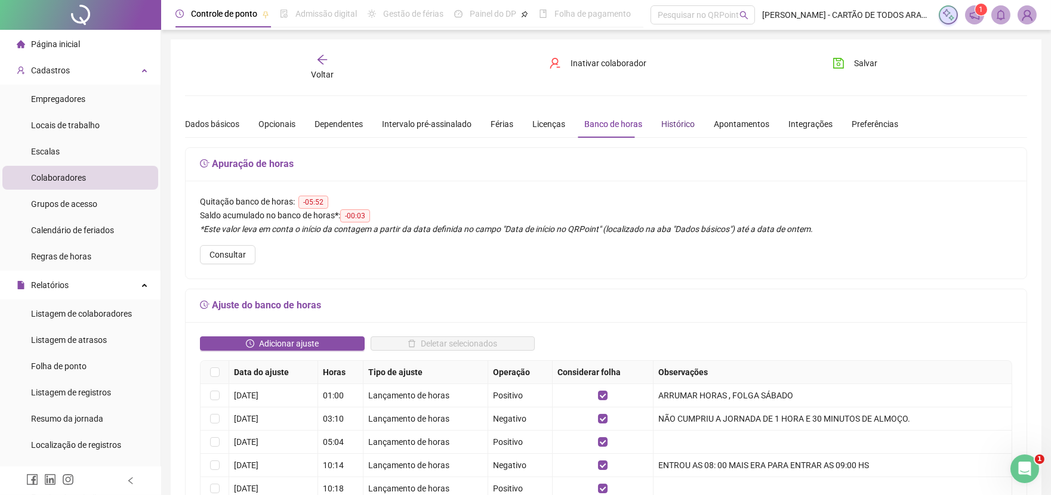
click at [663, 125] on div "Histórico" at bounding box center [677, 124] width 33 height 13
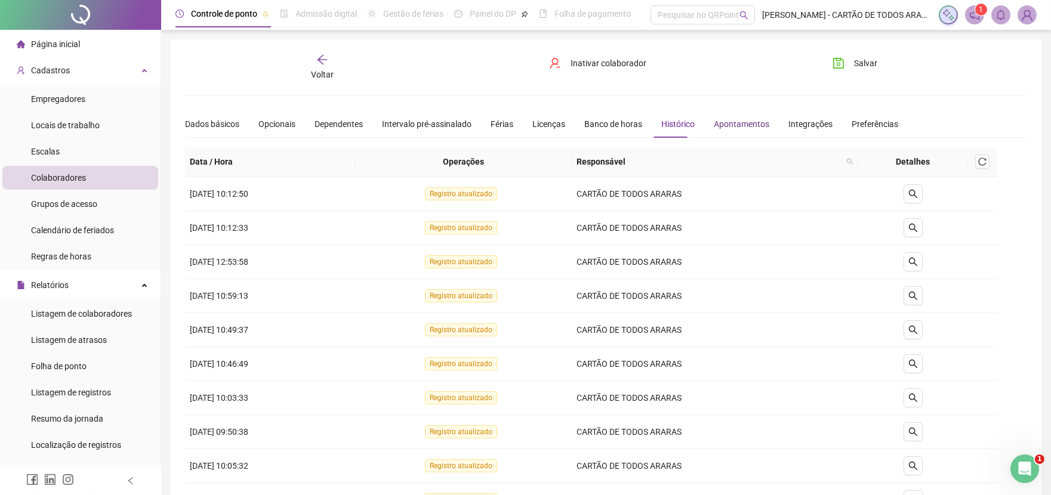
click at [744, 126] on div "Apontamentos" at bounding box center [742, 124] width 56 height 13
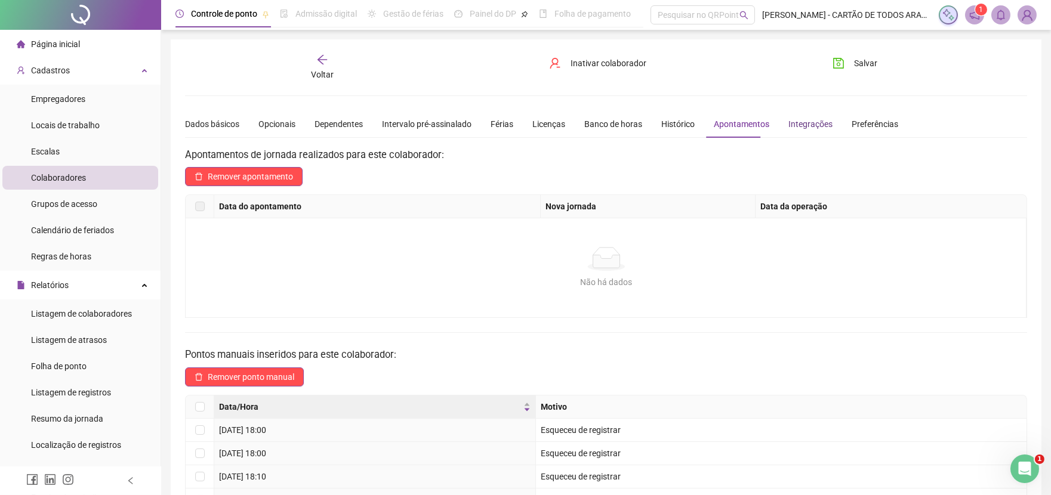
click at [792, 124] on div "Integrações" at bounding box center [811, 124] width 44 height 13
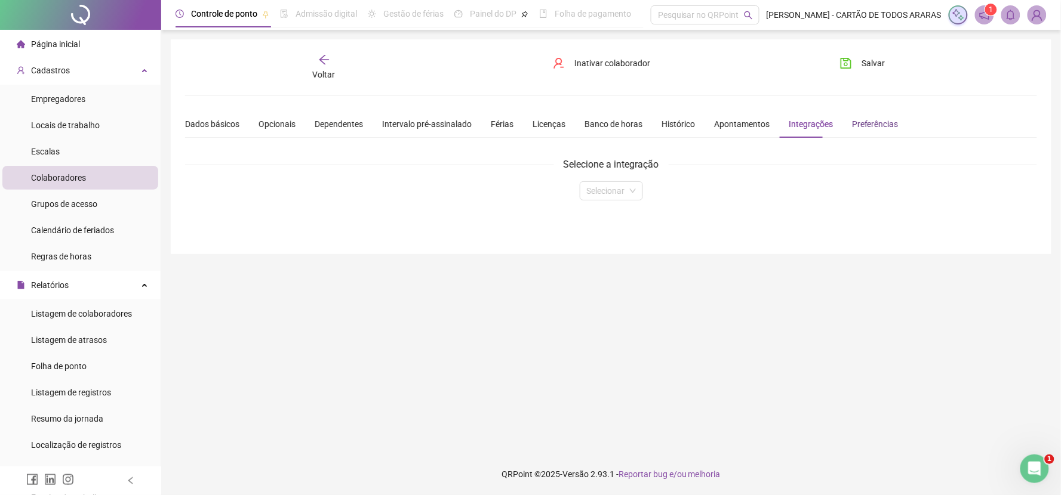
click at [855, 124] on div "Preferências" at bounding box center [875, 124] width 47 height 13
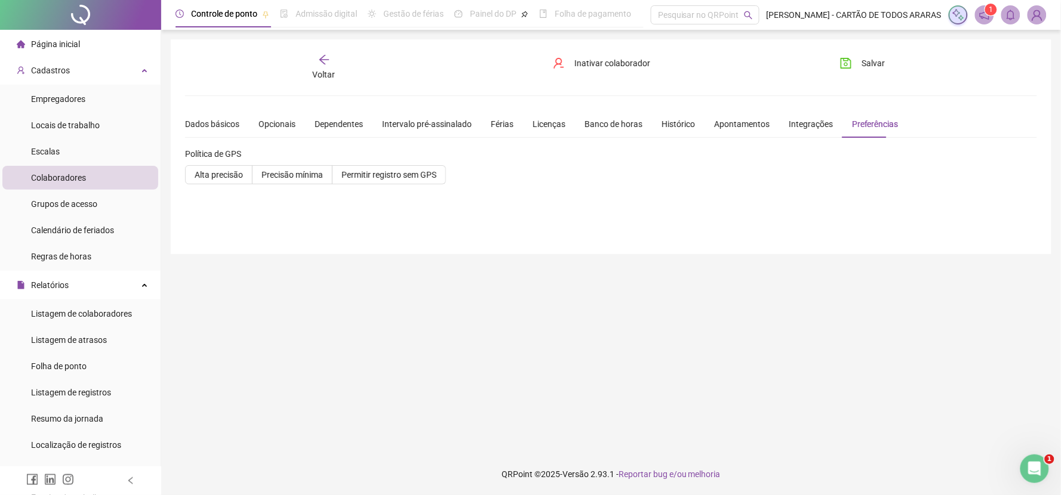
click at [91, 53] on li "Página inicial" at bounding box center [80, 44] width 156 height 24
